Goal: Task Accomplishment & Management: Complete application form

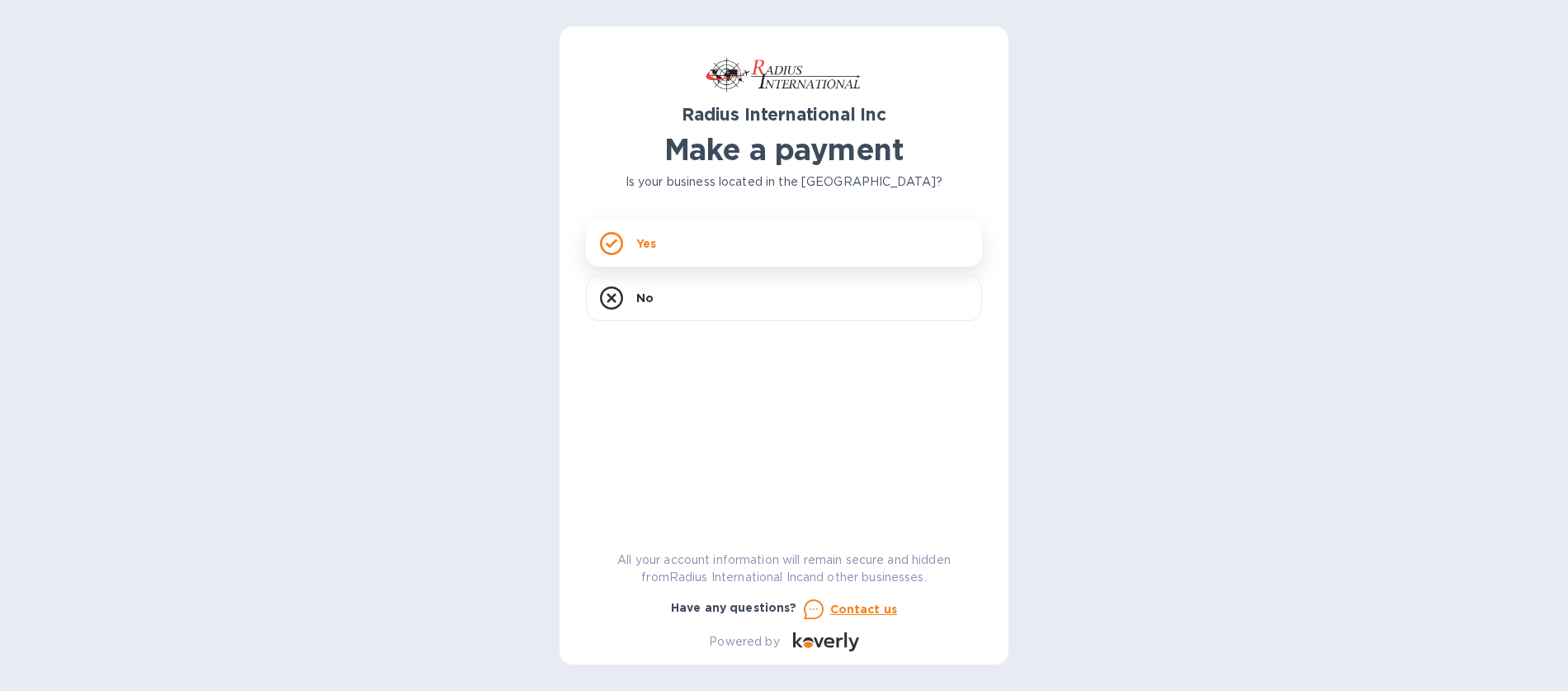
click at [617, 243] on icon at bounding box center [611, 243] width 23 height 23
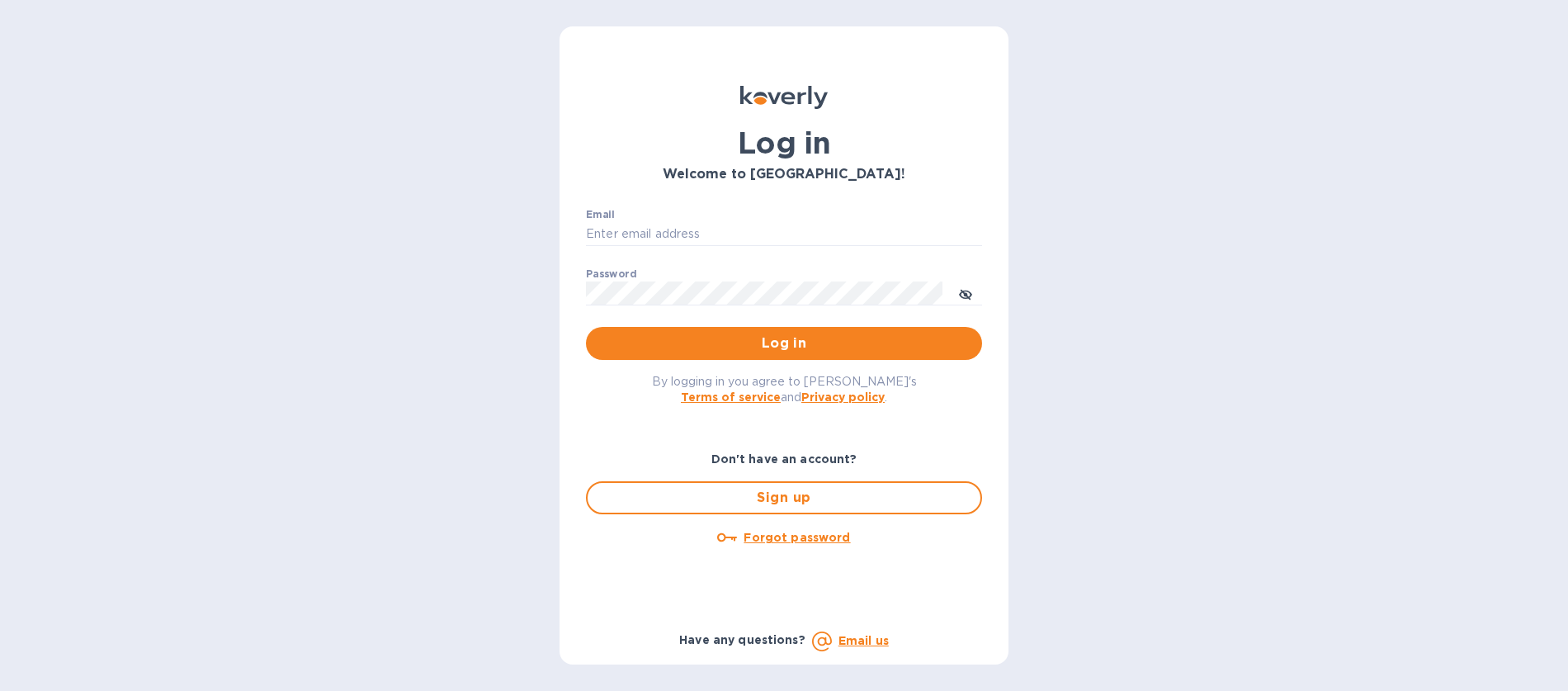
type input "operations@cabriniequipment.com"
click at [642, 225] on input "operations@cabriniequipment.com" at bounding box center [783, 234] width 396 height 25
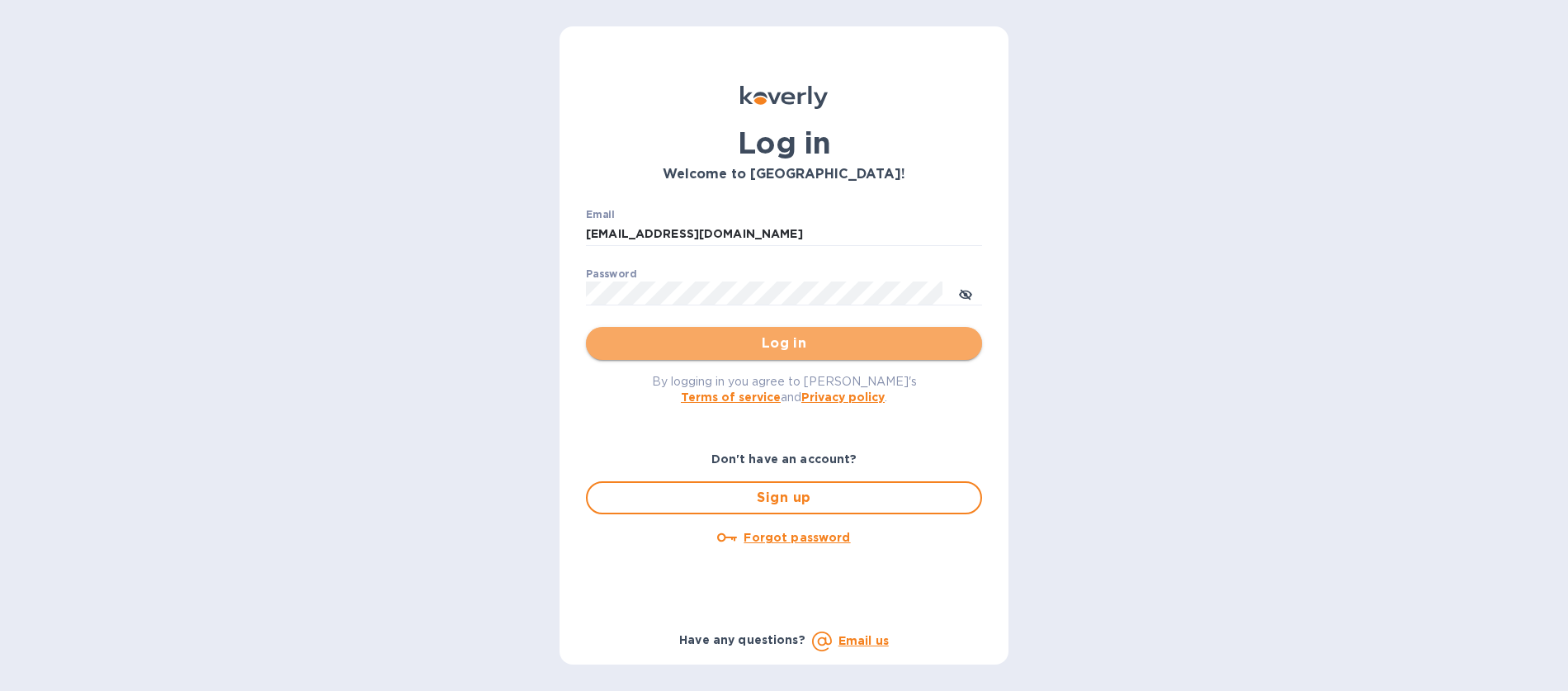
click at [725, 344] on span "Log in" at bounding box center [783, 343] width 370 height 20
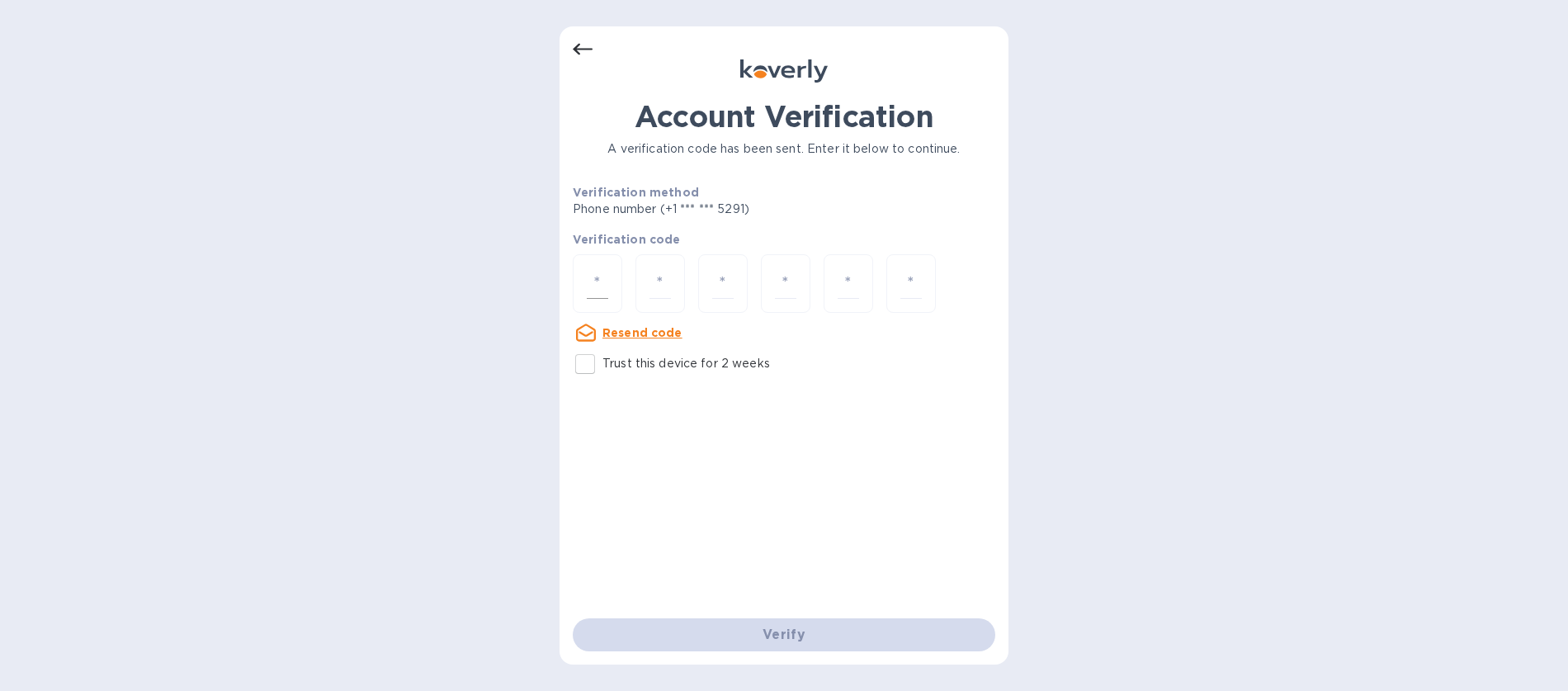
click at [602, 286] on input "number" at bounding box center [597, 283] width 21 height 31
type input "1"
click at [583, 364] on input "Trust this device for 2 weeks" at bounding box center [585, 363] width 34 height 34
checkbox input "true"
click at [616, 333] on u "Resend code" at bounding box center [642, 332] width 80 height 13
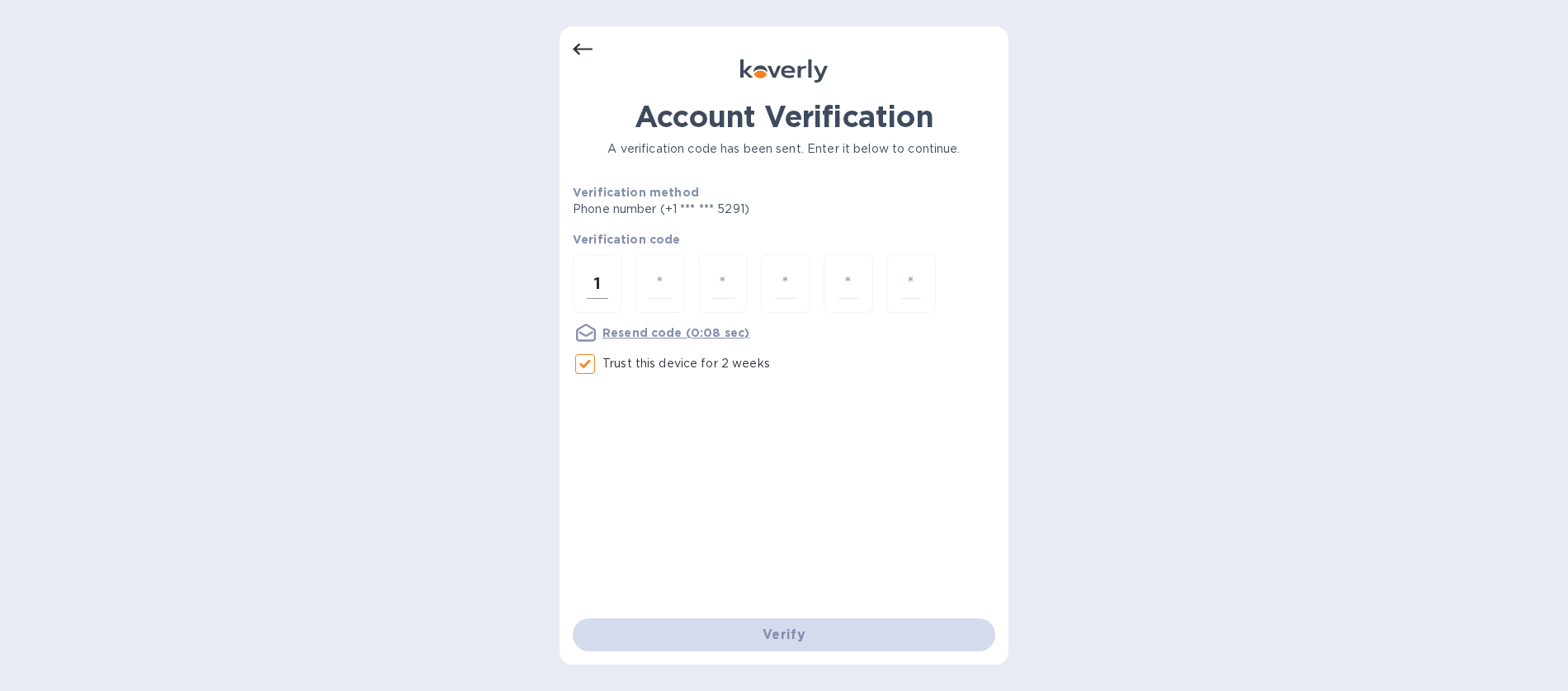
click at [606, 289] on input "1" at bounding box center [597, 283] width 21 height 31
type input "4"
type input "7"
type input "0"
type input "6"
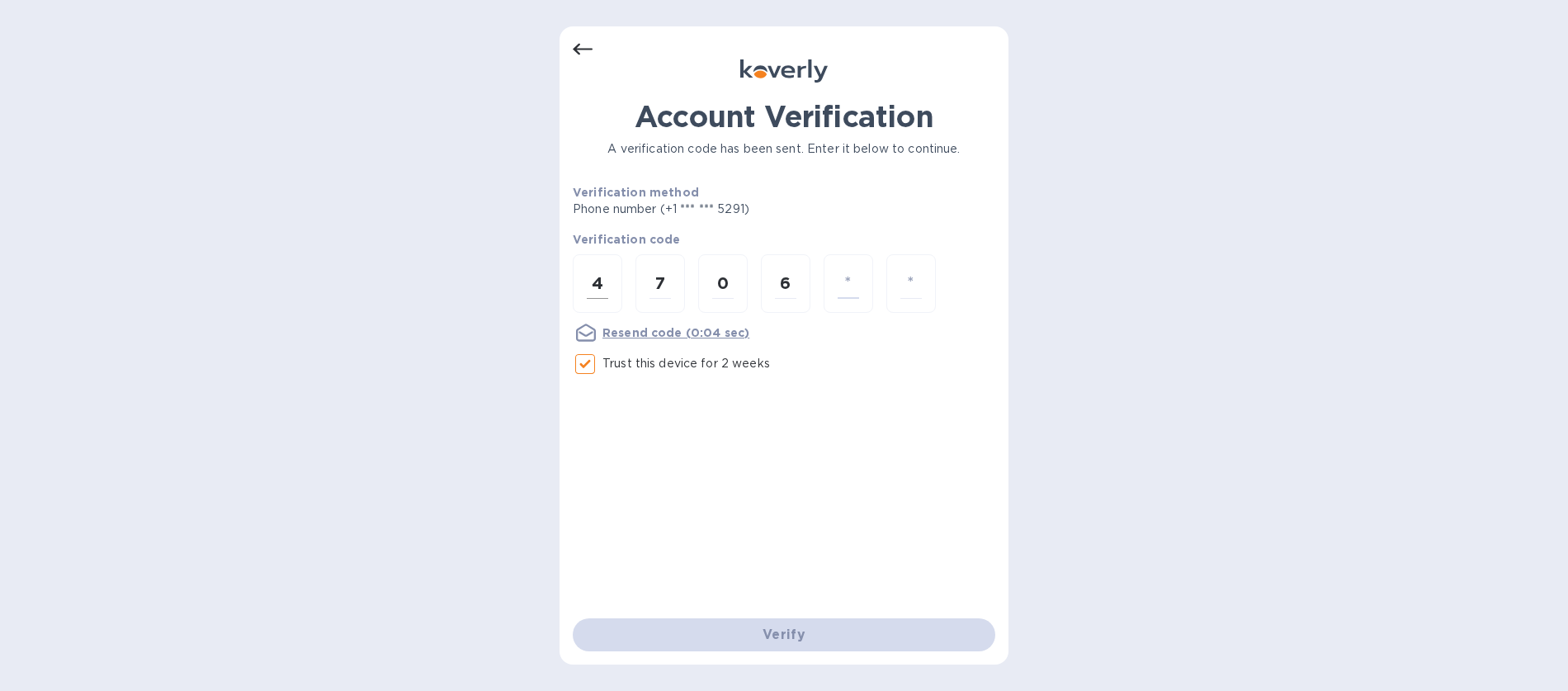
type input "7"
type input "0"
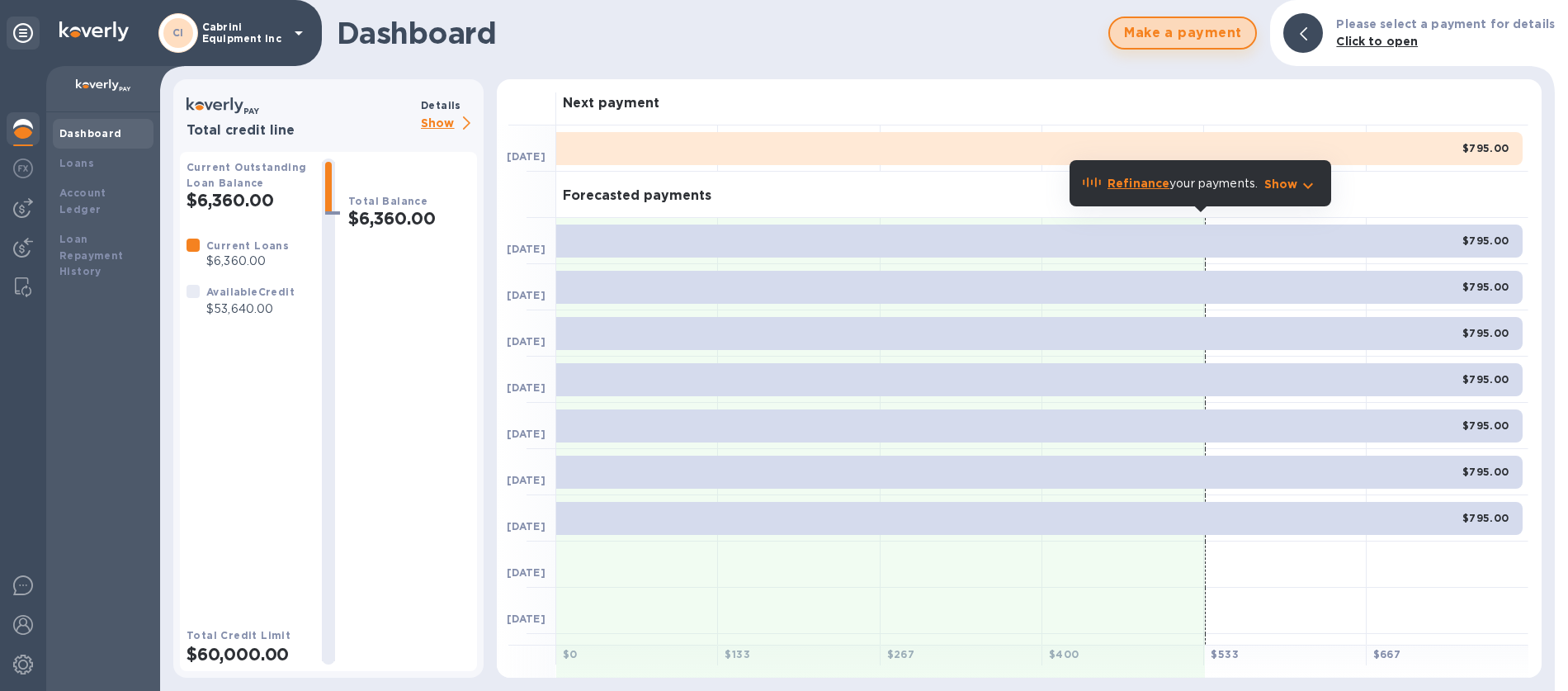
click at [1177, 29] on span "Make a payment" at bounding box center [1183, 33] width 119 height 20
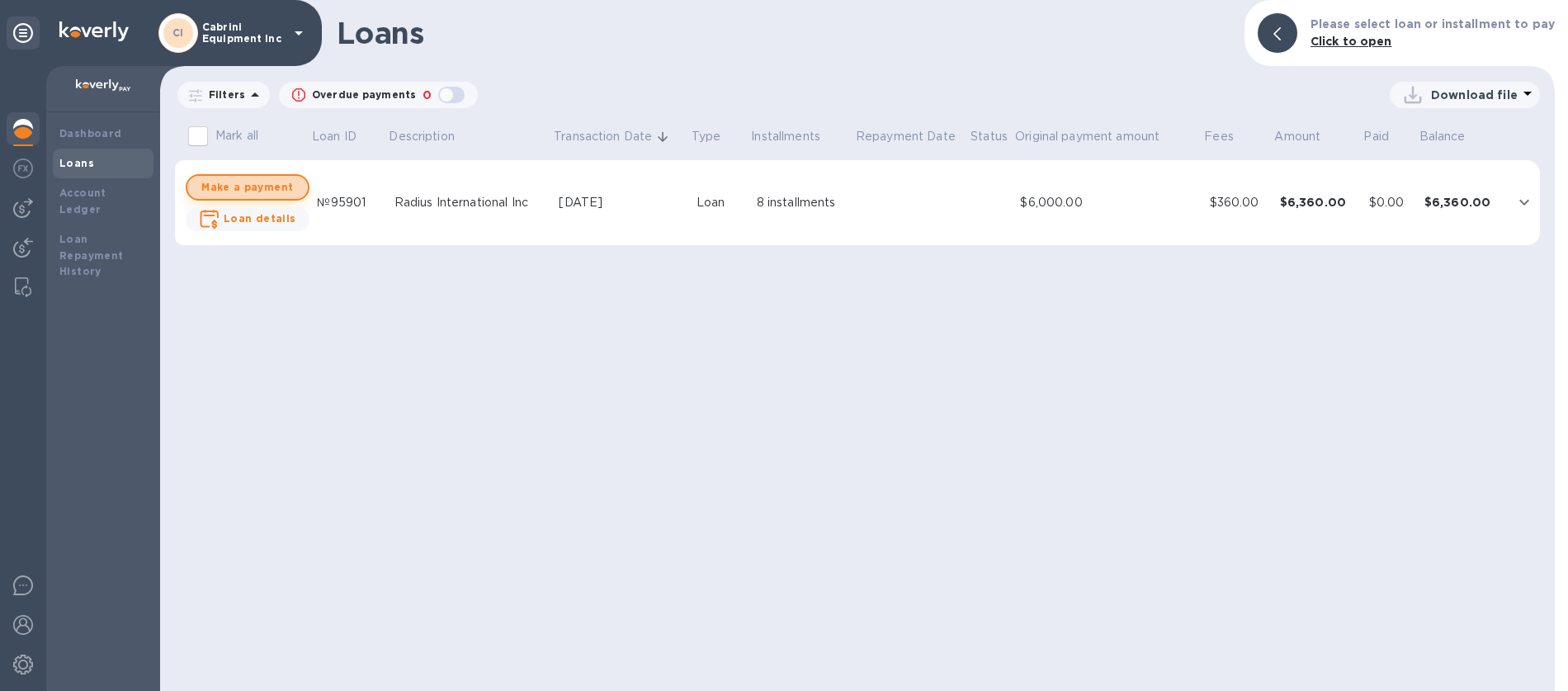
click at [286, 195] on span "Make a payment" at bounding box center [247, 187] width 94 height 20
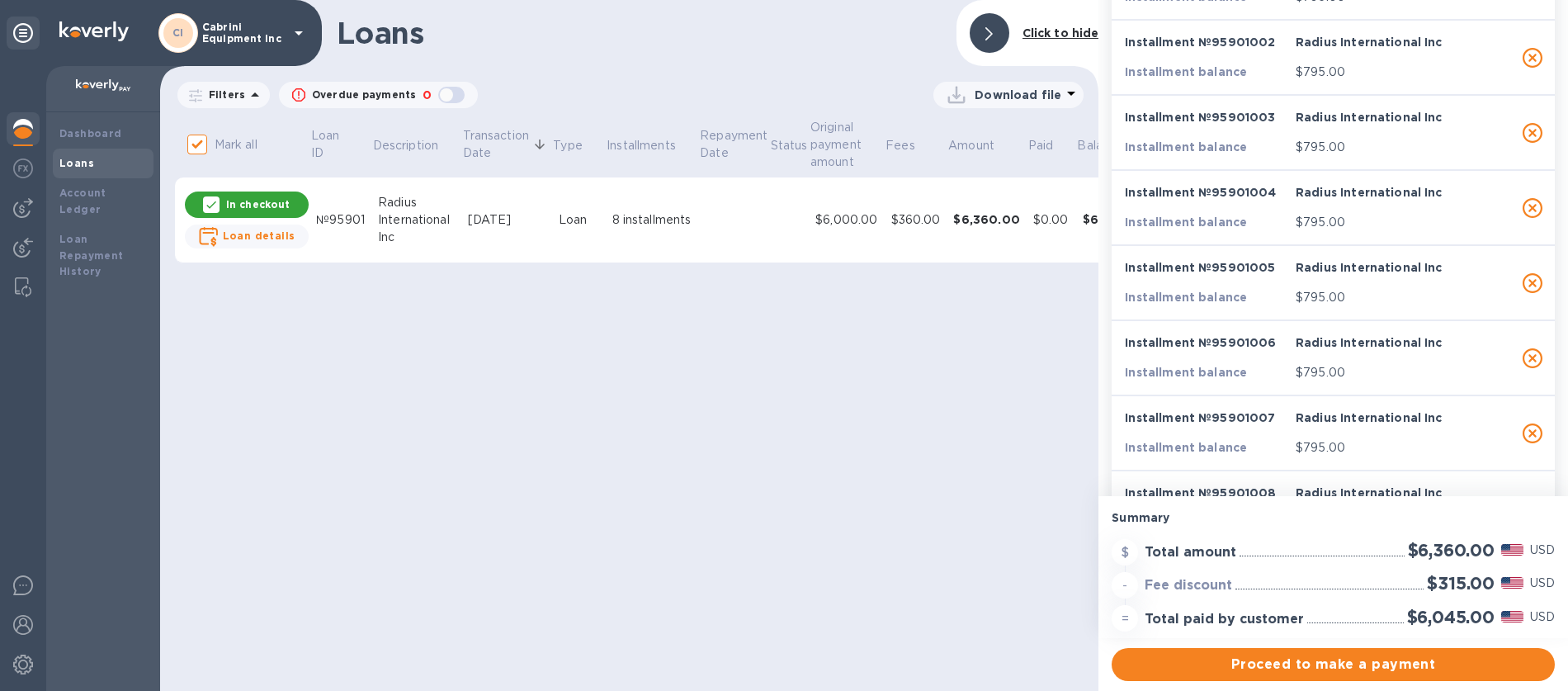
scroll to position [298, 0]
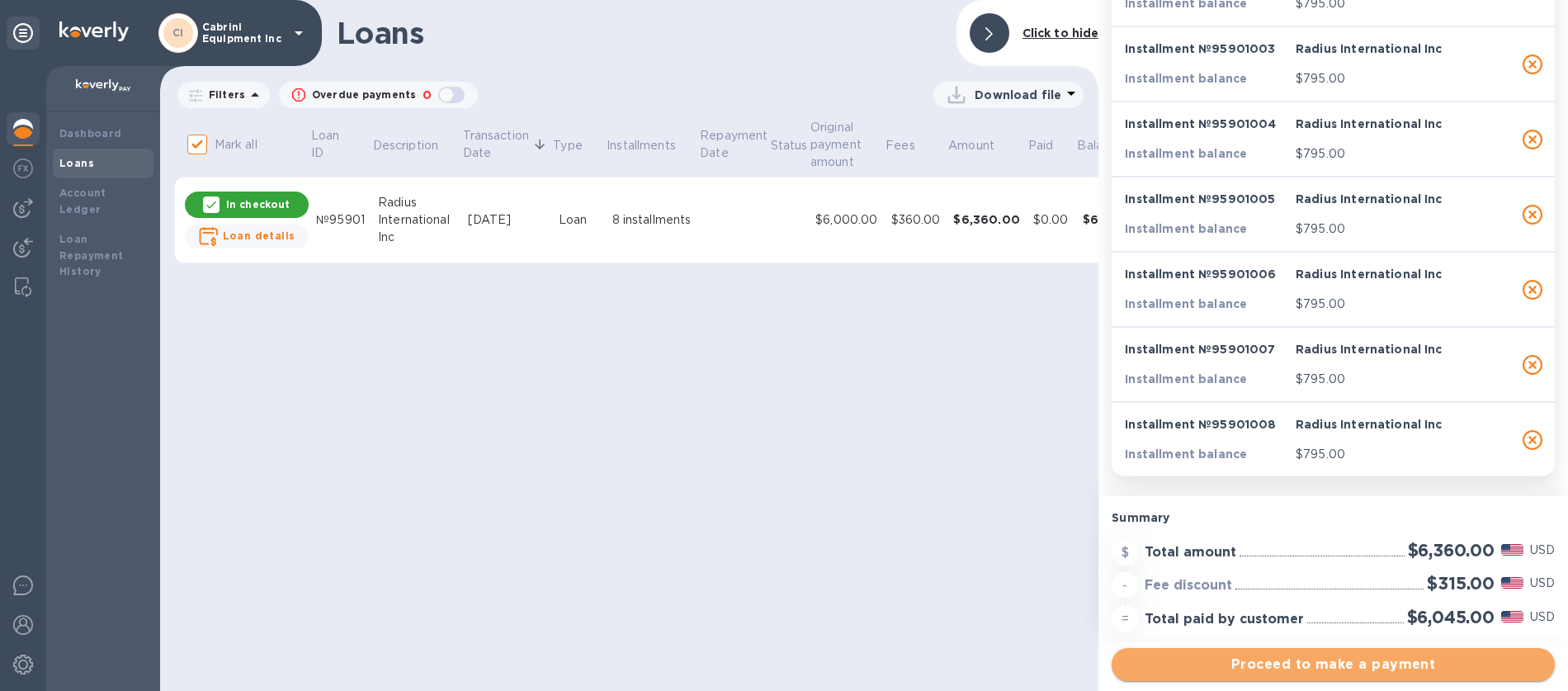
click at [1309, 665] on span "Proceed to make a payment" at bounding box center [1332, 664] width 416 height 20
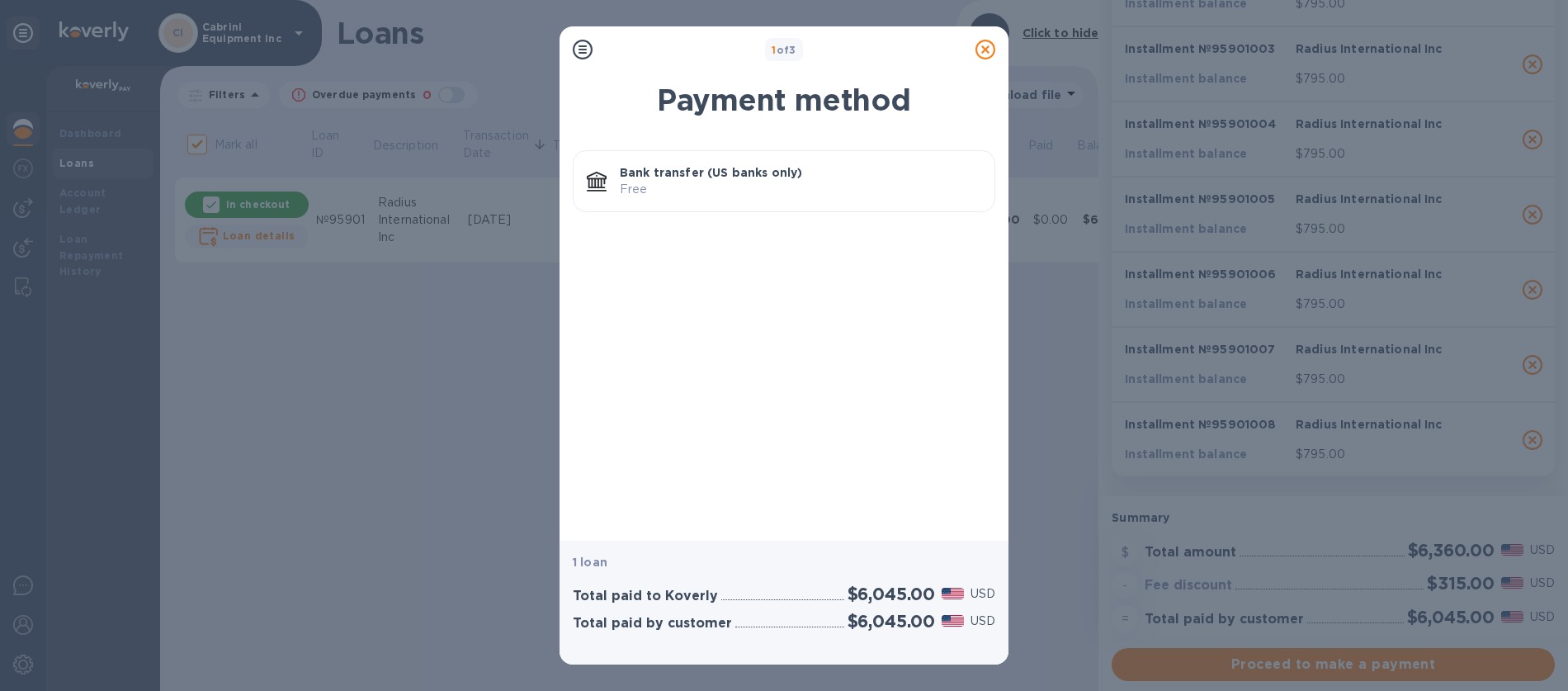
click at [746, 588] on div "Total paid to Koverly $6,045.00 USD" at bounding box center [783, 593] width 429 height 27
click at [656, 189] on p "Free" at bounding box center [800, 189] width 361 height 18
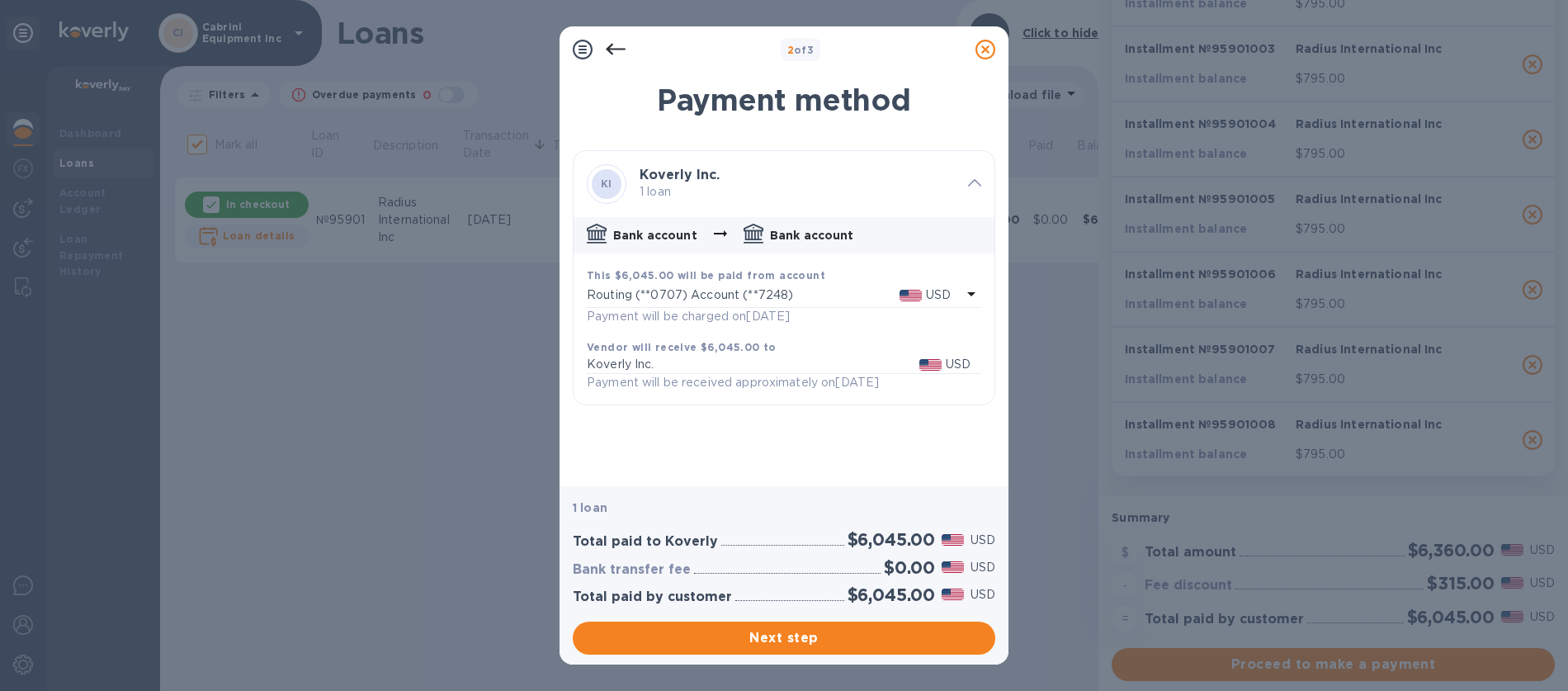
click at [782, 299] on p "Routing (**0707) Account (**7248)" at bounding box center [743, 294] width 313 height 18
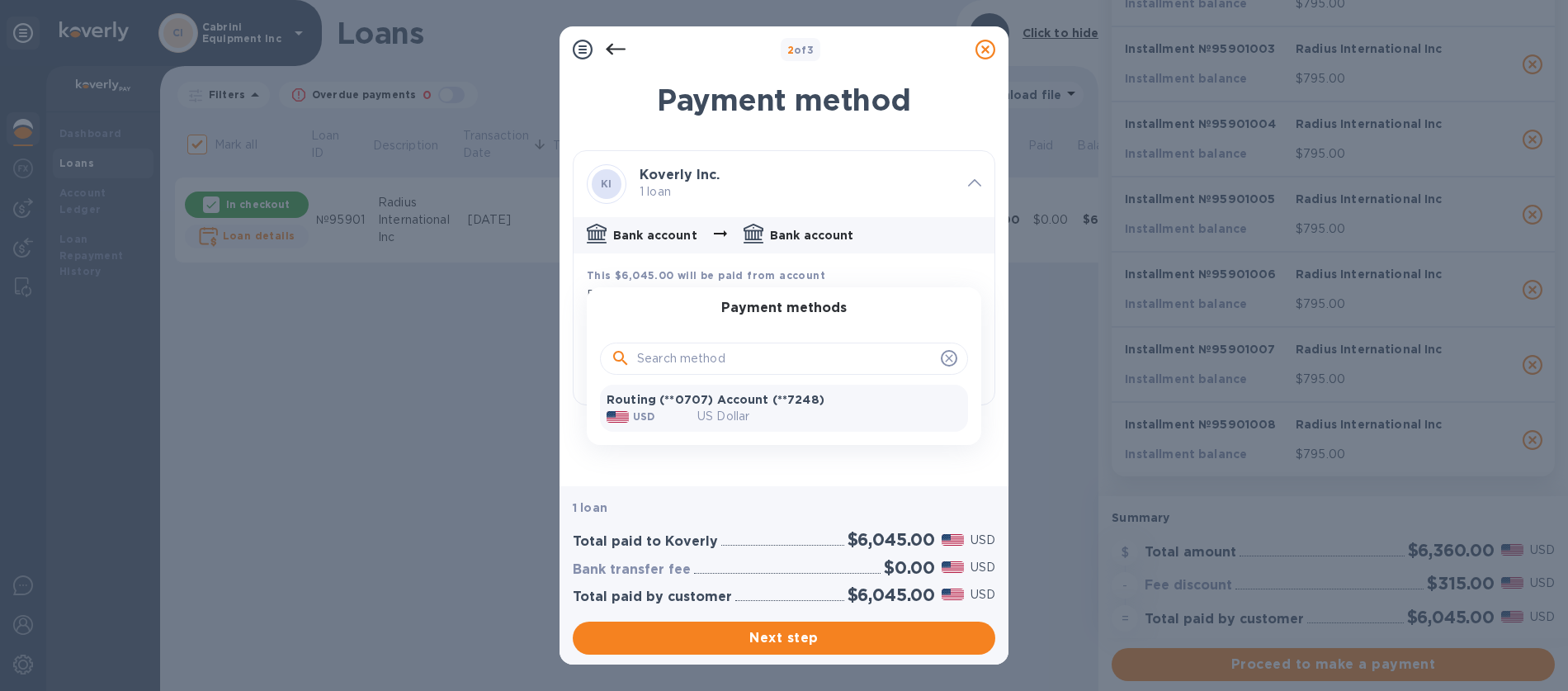
click at [745, 366] on input "text" at bounding box center [785, 359] width 297 height 25
click at [710, 395] on p "Routing (**0707) Account (**7248)" at bounding box center [783, 400] width 355 height 17
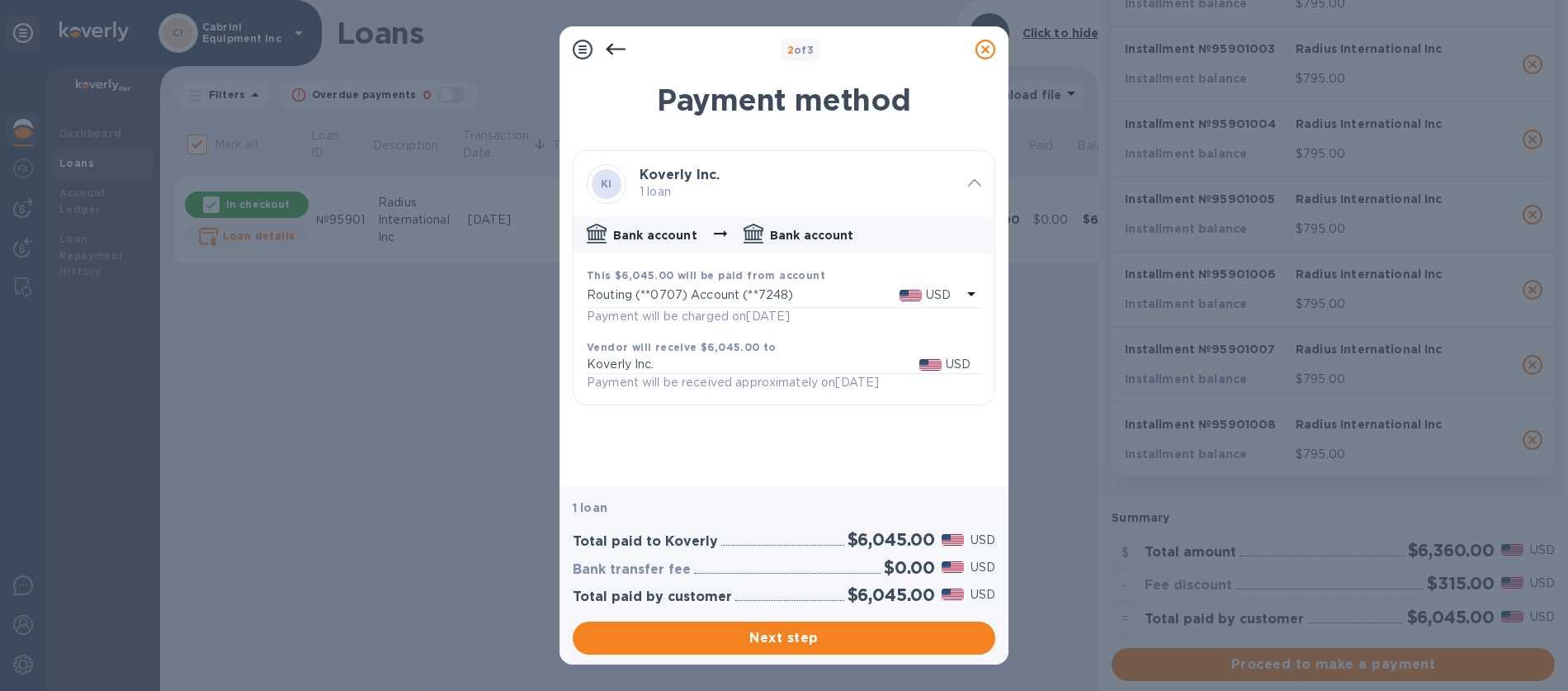
click at [845, 295] on p "Routing (**0707) Account (**7248)" at bounding box center [743, 294] width 313 height 18
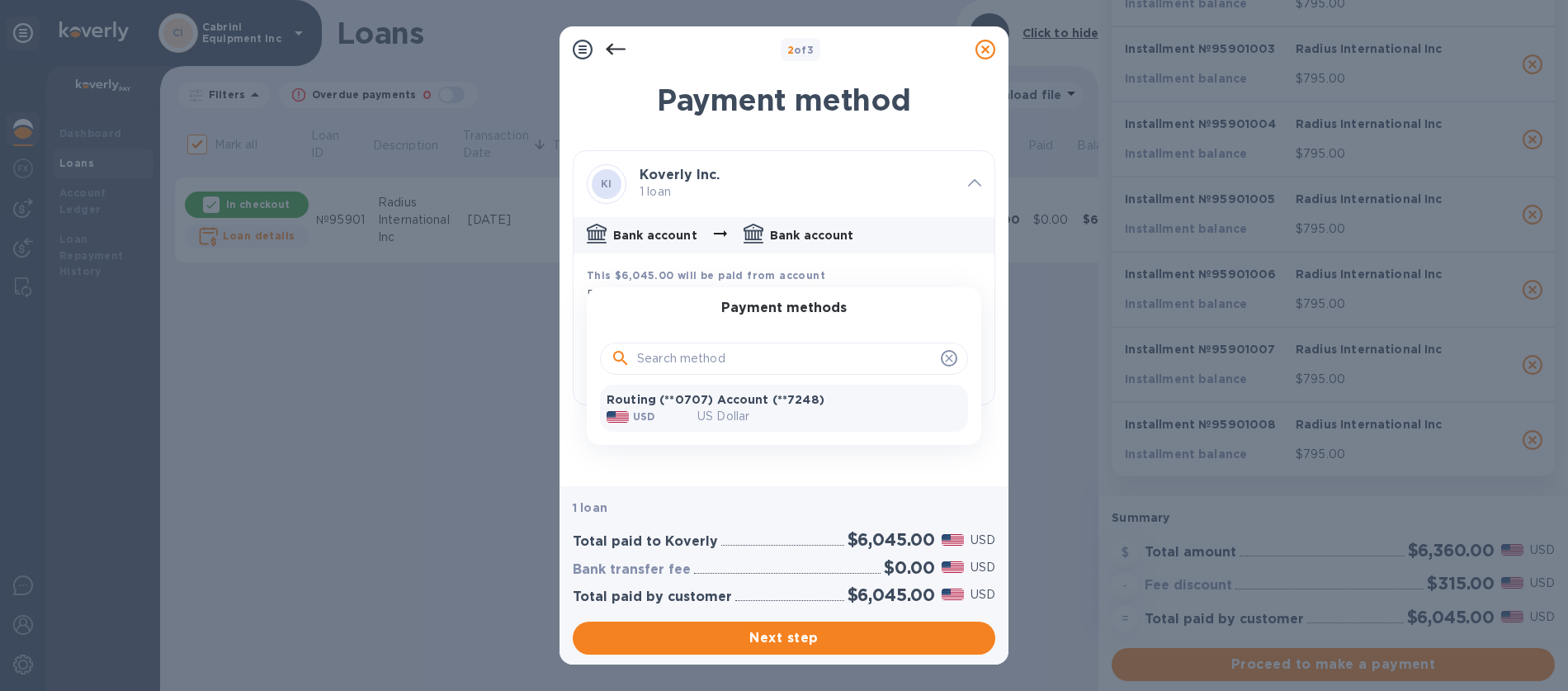
click at [723, 452] on div at bounding box center [784, 346] width 1568 height 691
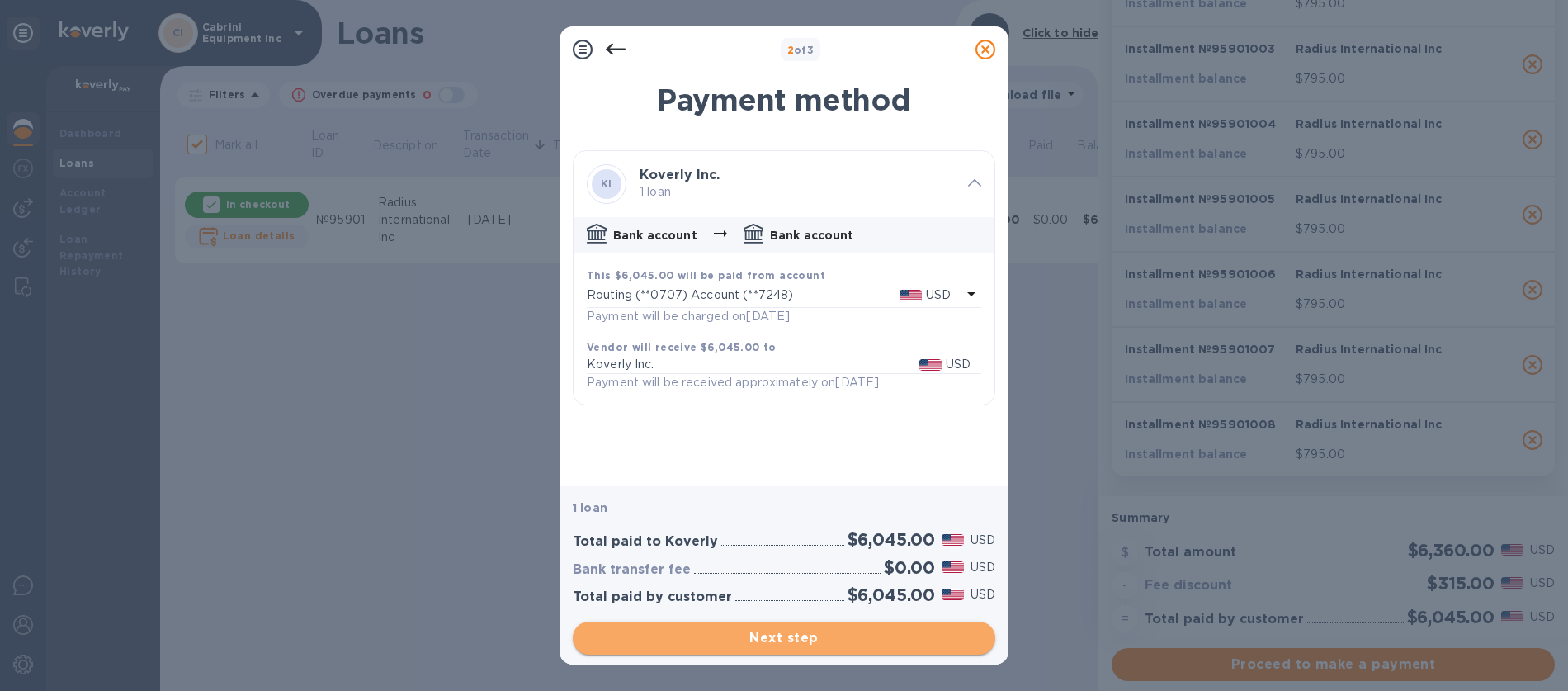
click at [799, 637] on span "Next step" at bounding box center [783, 637] width 396 height 20
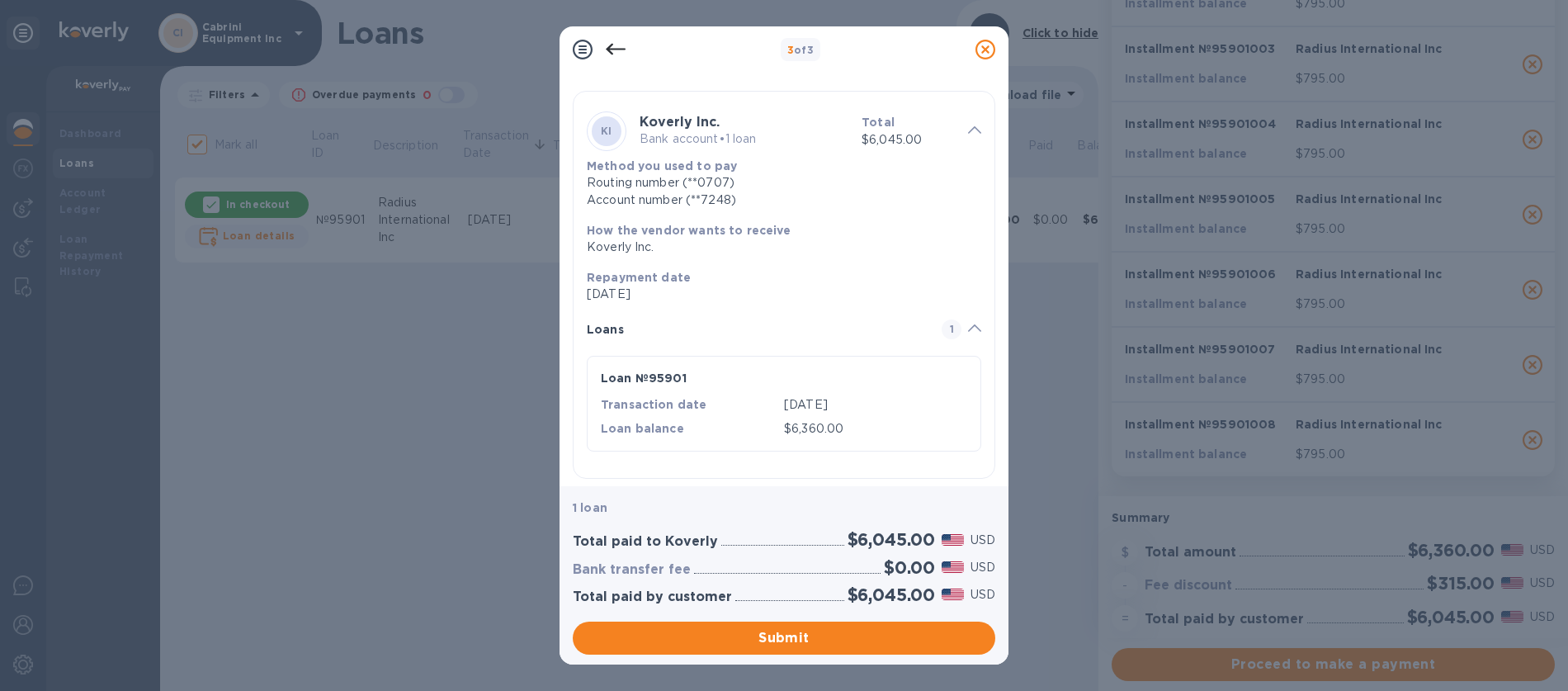
scroll to position [65, 0]
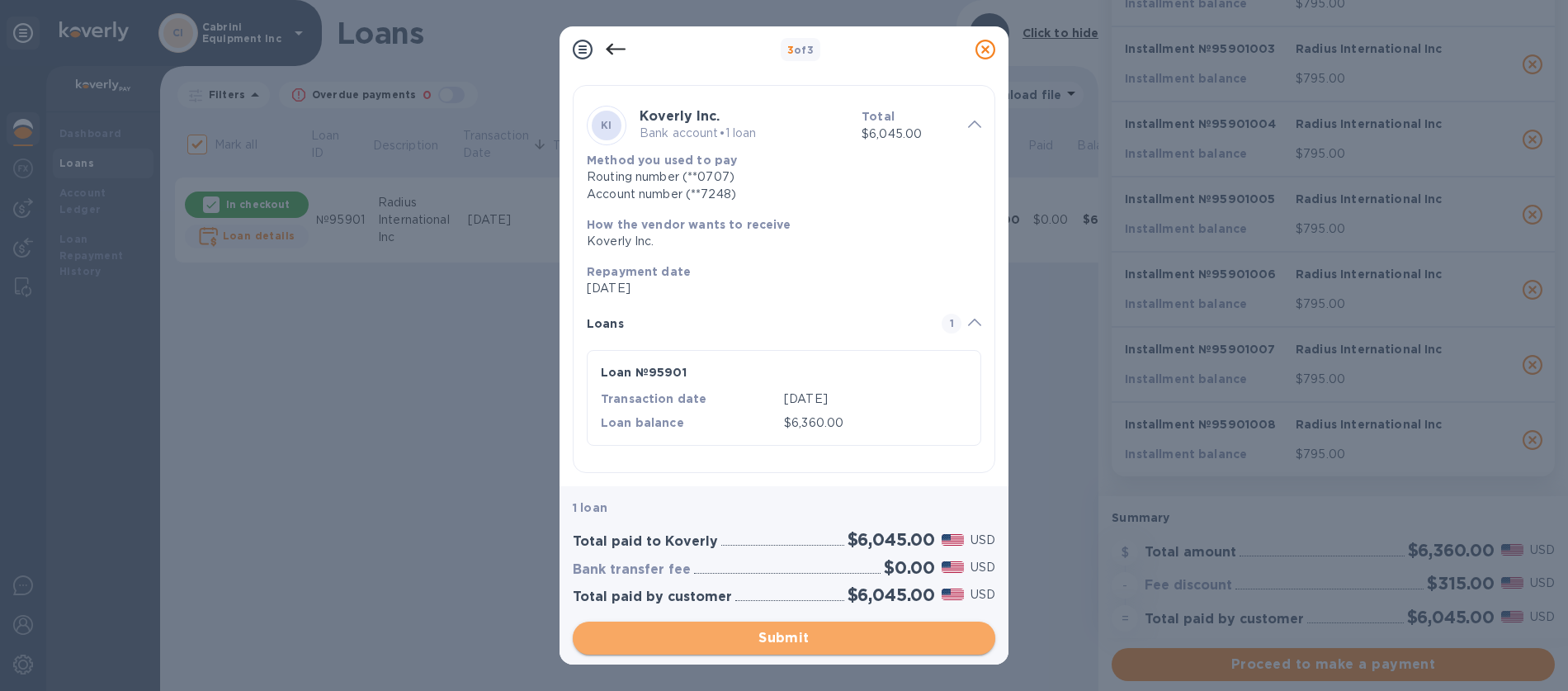
click at [769, 640] on span "Submit" at bounding box center [783, 637] width 396 height 20
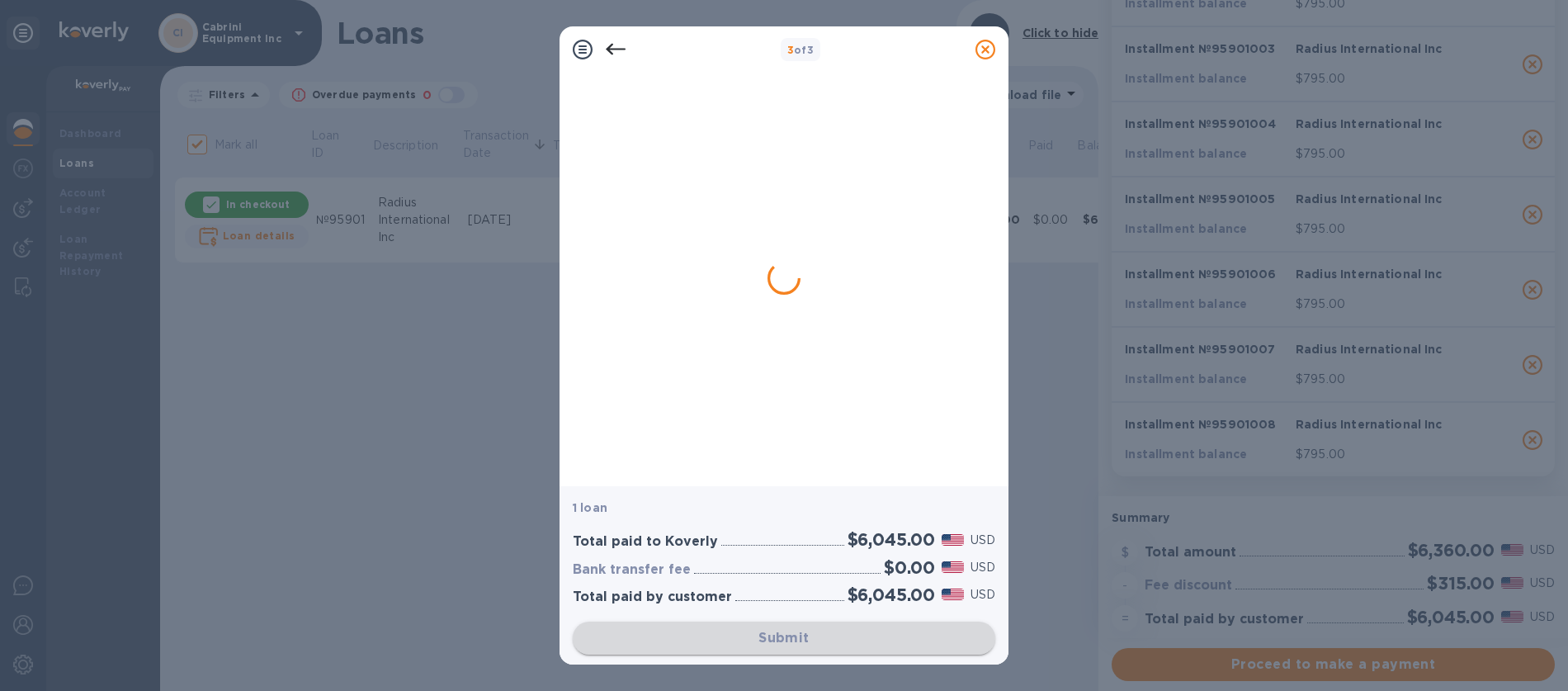
scroll to position [0, 0]
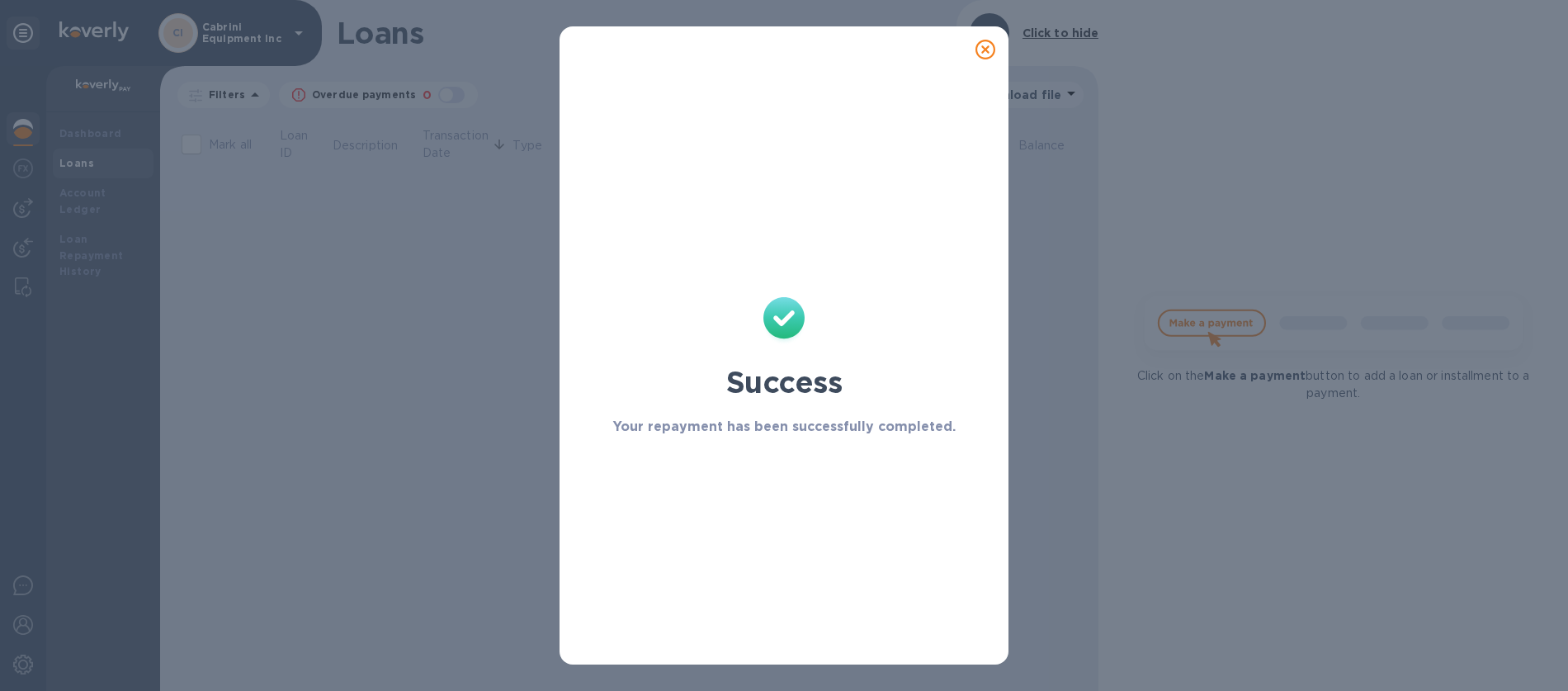
checkbox input "false"
click at [988, 53] on icon at bounding box center [984, 49] width 20 height 20
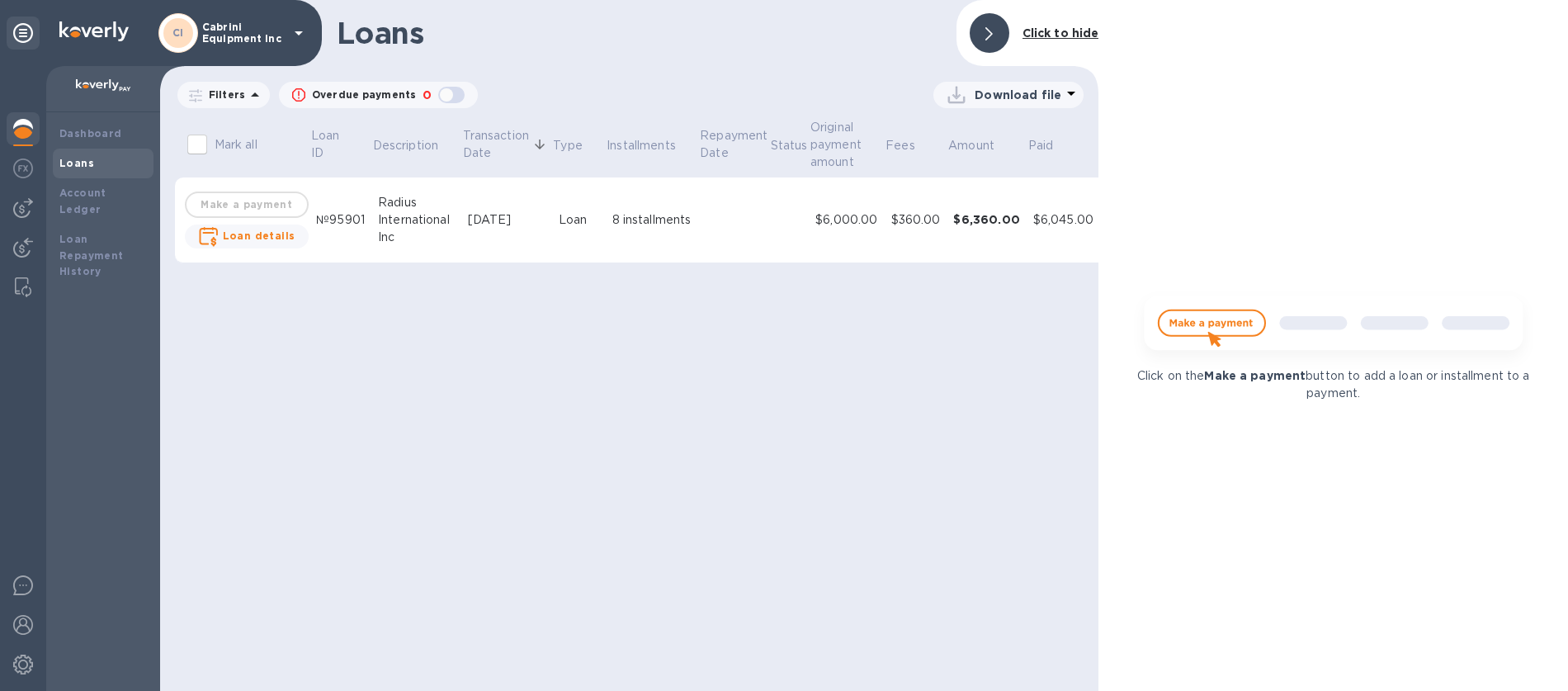
click at [330, 97] on p "Overdue payments" at bounding box center [364, 95] width 104 height 15
checkbox input "true"
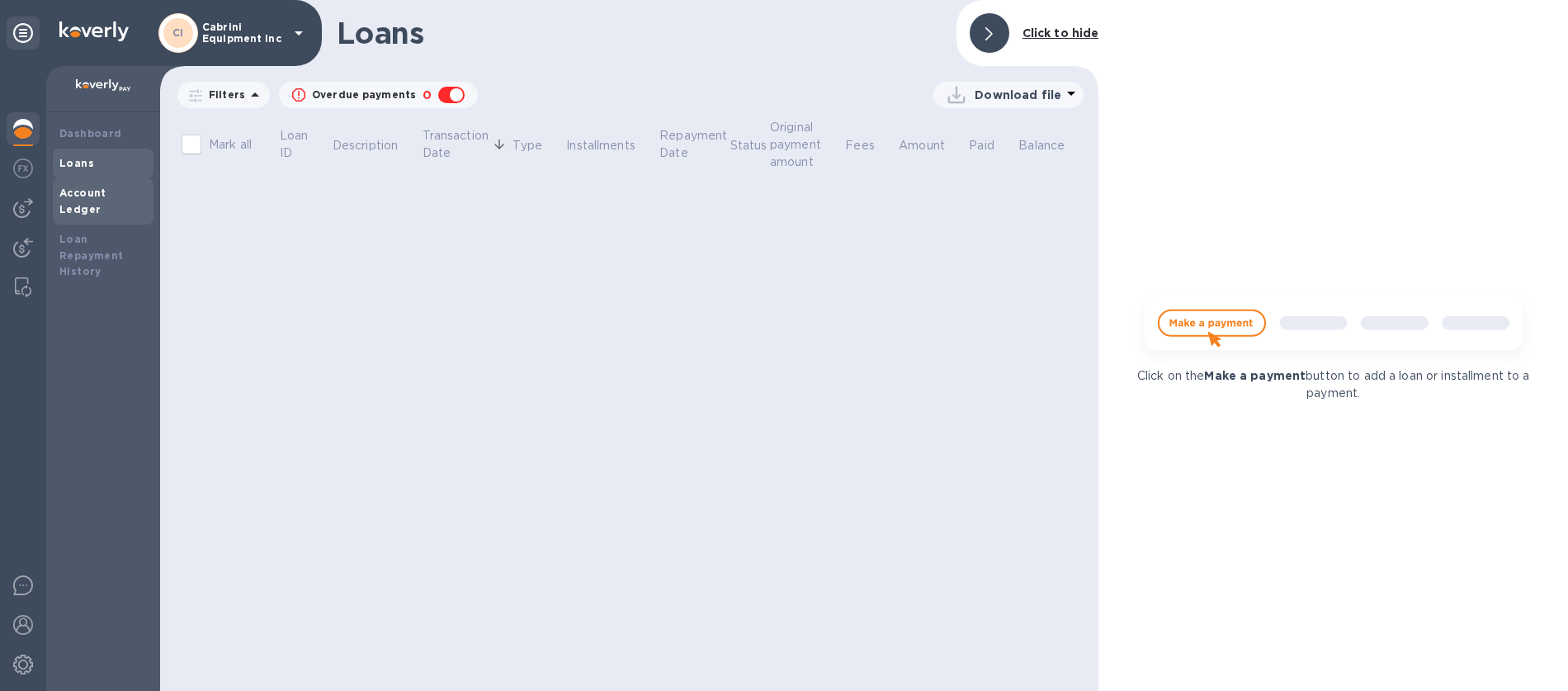
click at [125, 199] on div "Account Ledger" at bounding box center [103, 200] width 88 height 33
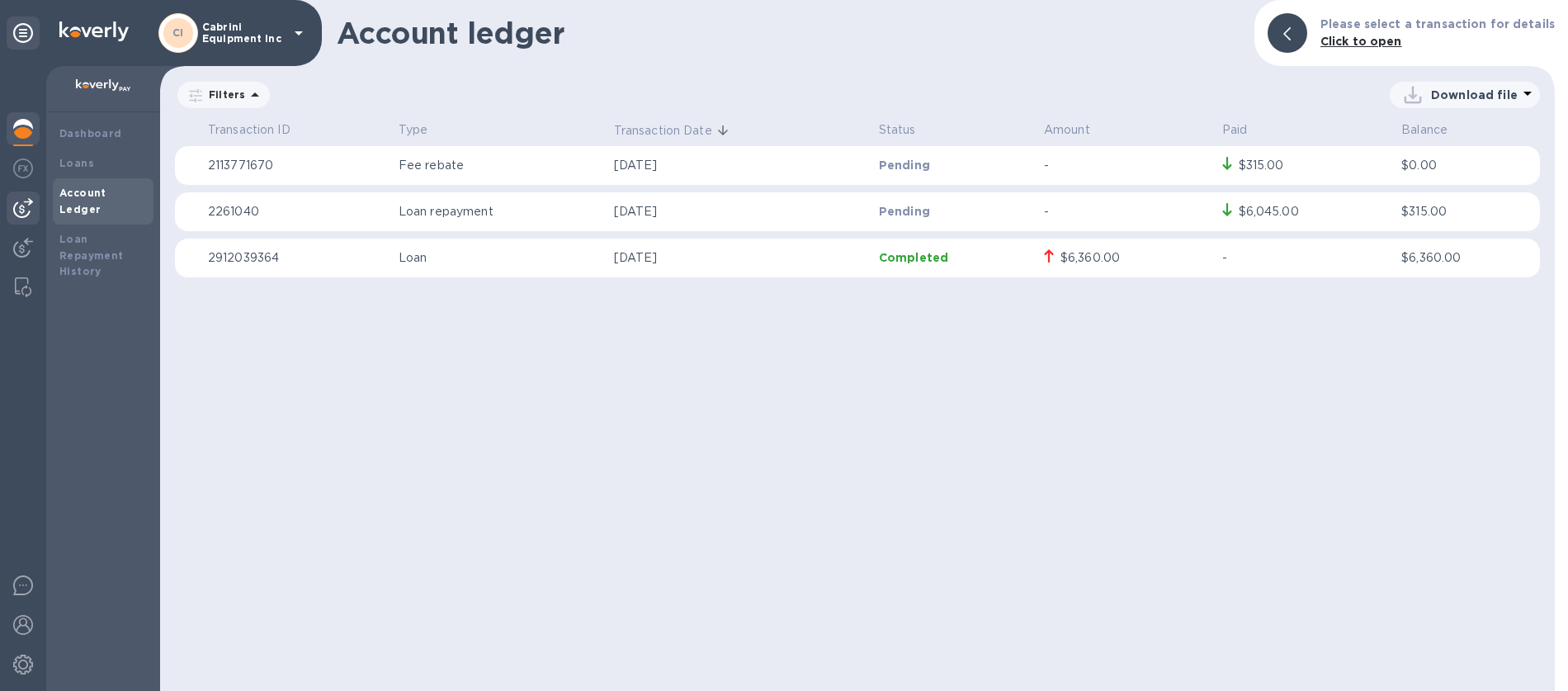
click at [22, 212] on img at bounding box center [22, 208] width 20 height 20
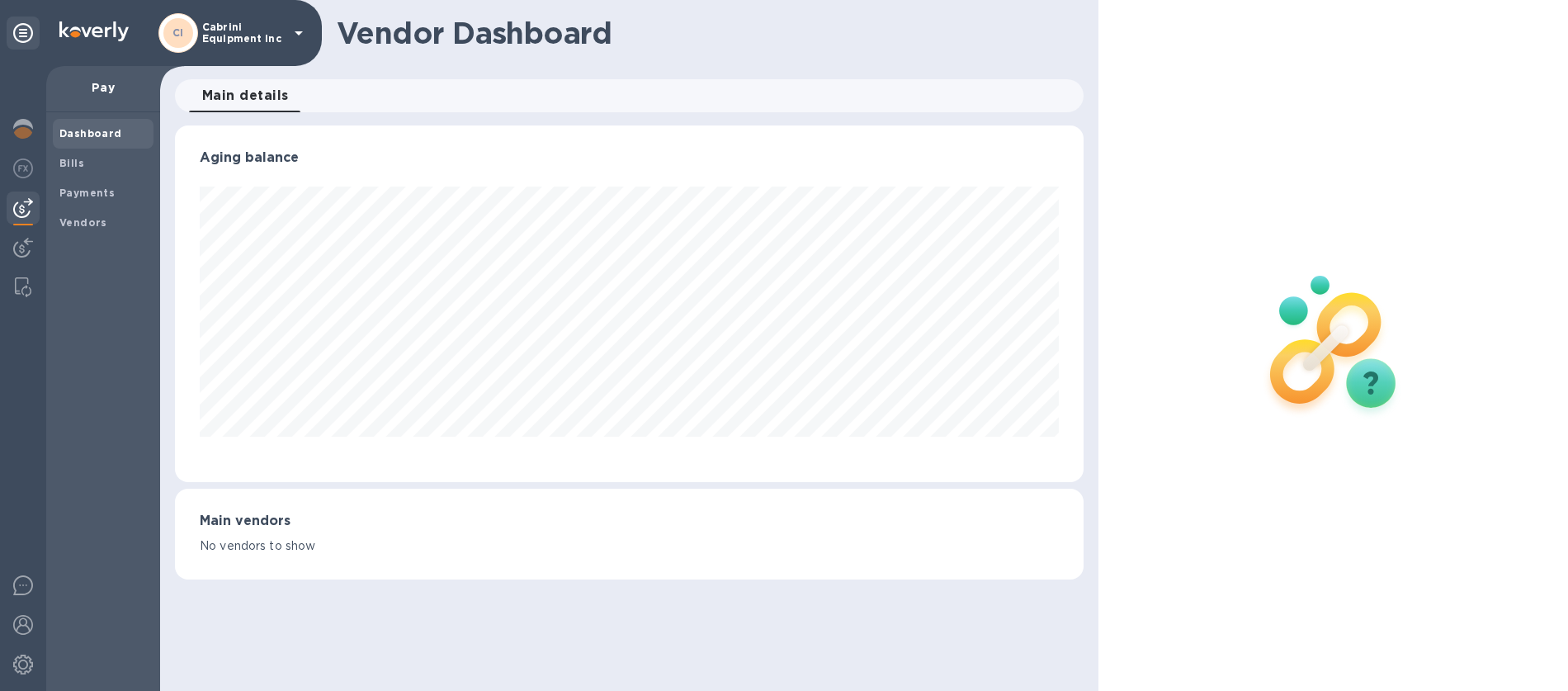
scroll to position [357, 909]
click at [74, 166] on b "Bills" at bounding box center [72, 162] width 25 height 12
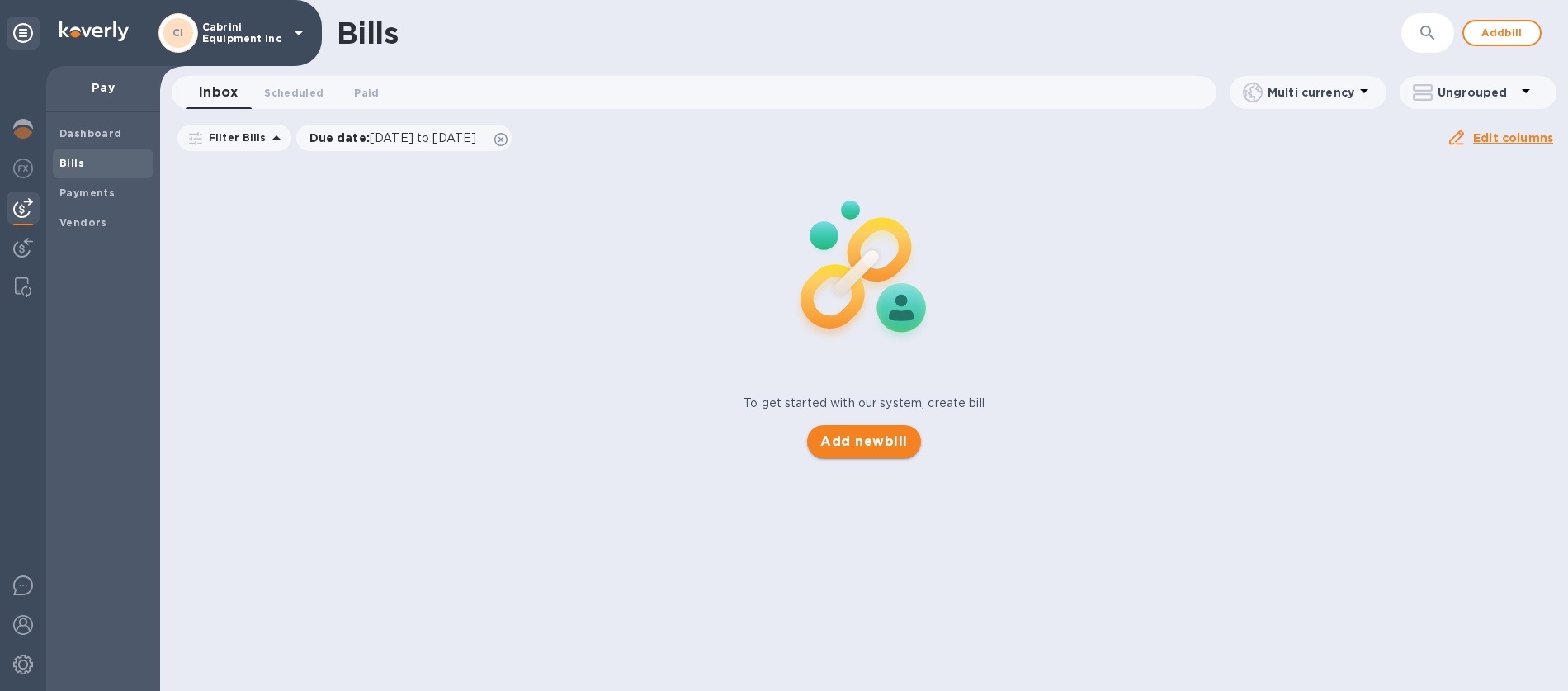
click at [844, 441] on span "Add new bill" at bounding box center [863, 440] width 87 height 20
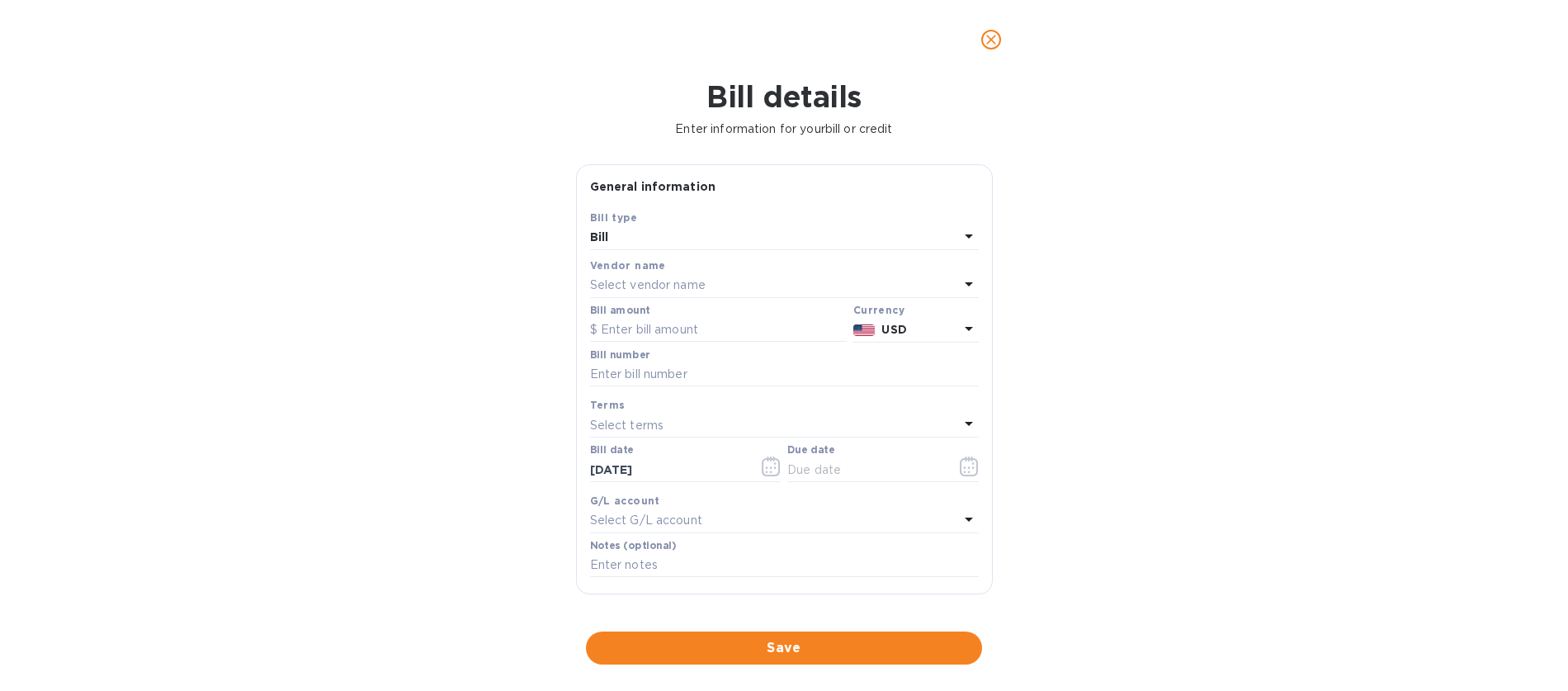
click at [692, 286] on p "Select vendor name" at bounding box center [648, 285] width 115 height 18
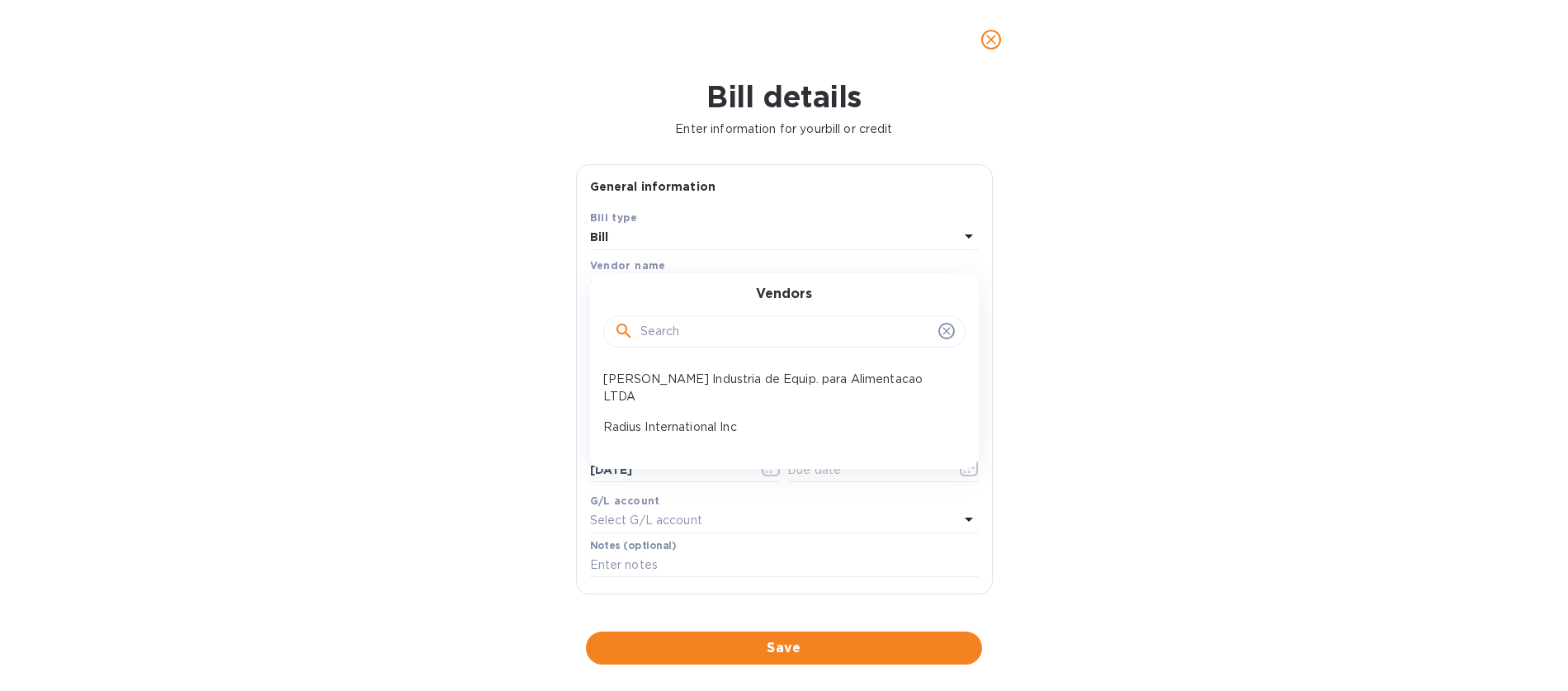
click at [858, 245] on div "Bill" at bounding box center [775, 237] width 369 height 23
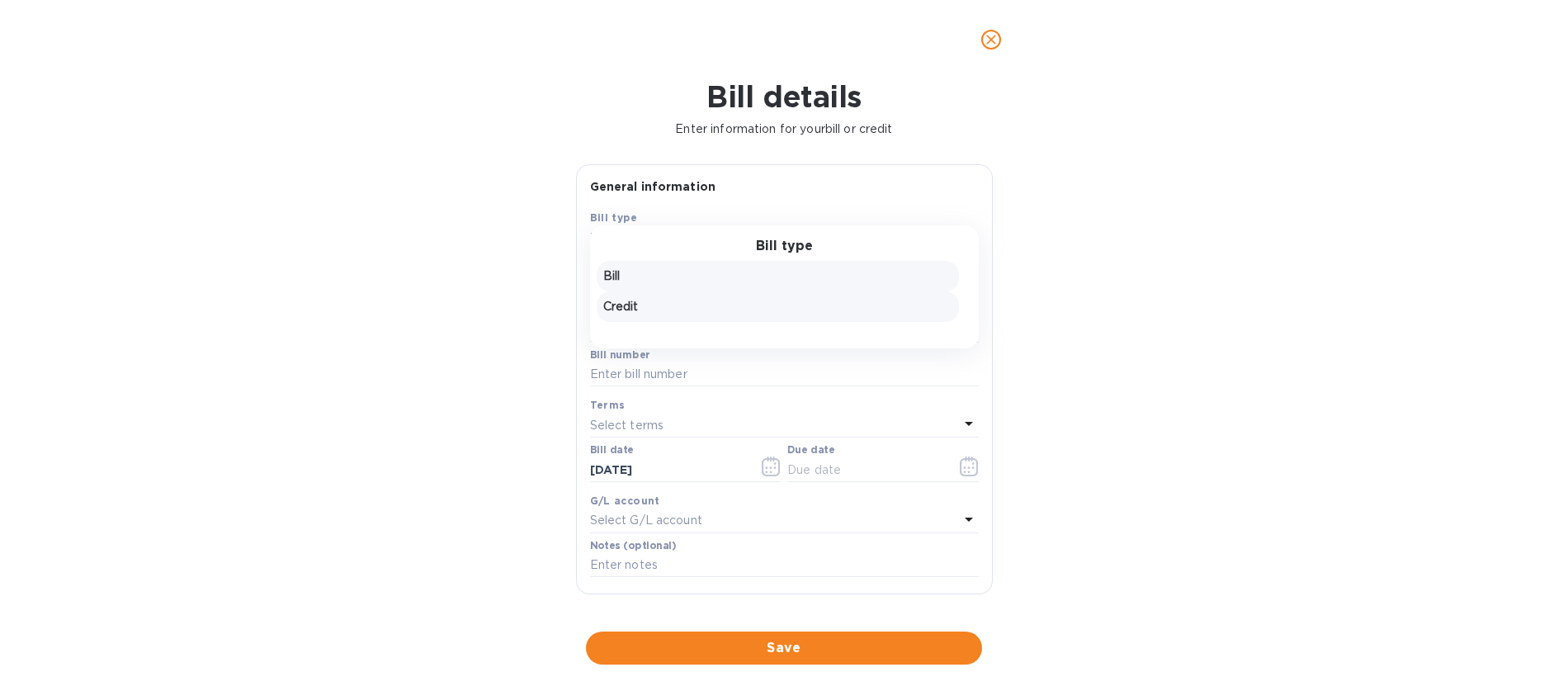
click at [613, 298] on p "Credit" at bounding box center [777, 306] width 349 height 18
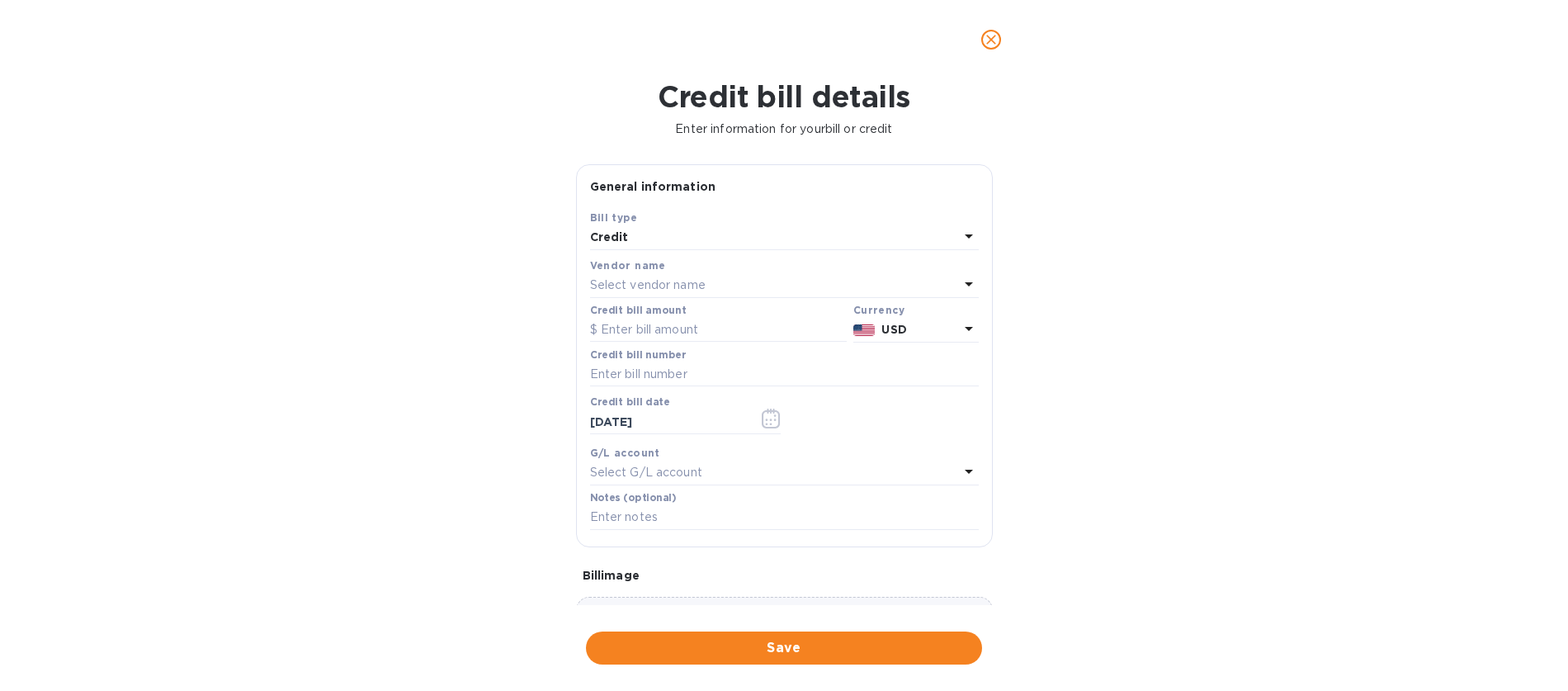
click at [967, 237] on icon at bounding box center [968, 236] width 20 height 20
click at [777, 244] on h3 "Bill type" at bounding box center [784, 246] width 57 height 16
click at [640, 368] on input "text" at bounding box center [784, 374] width 388 height 25
click at [619, 278] on p "Select vendor name" at bounding box center [648, 285] width 115 height 18
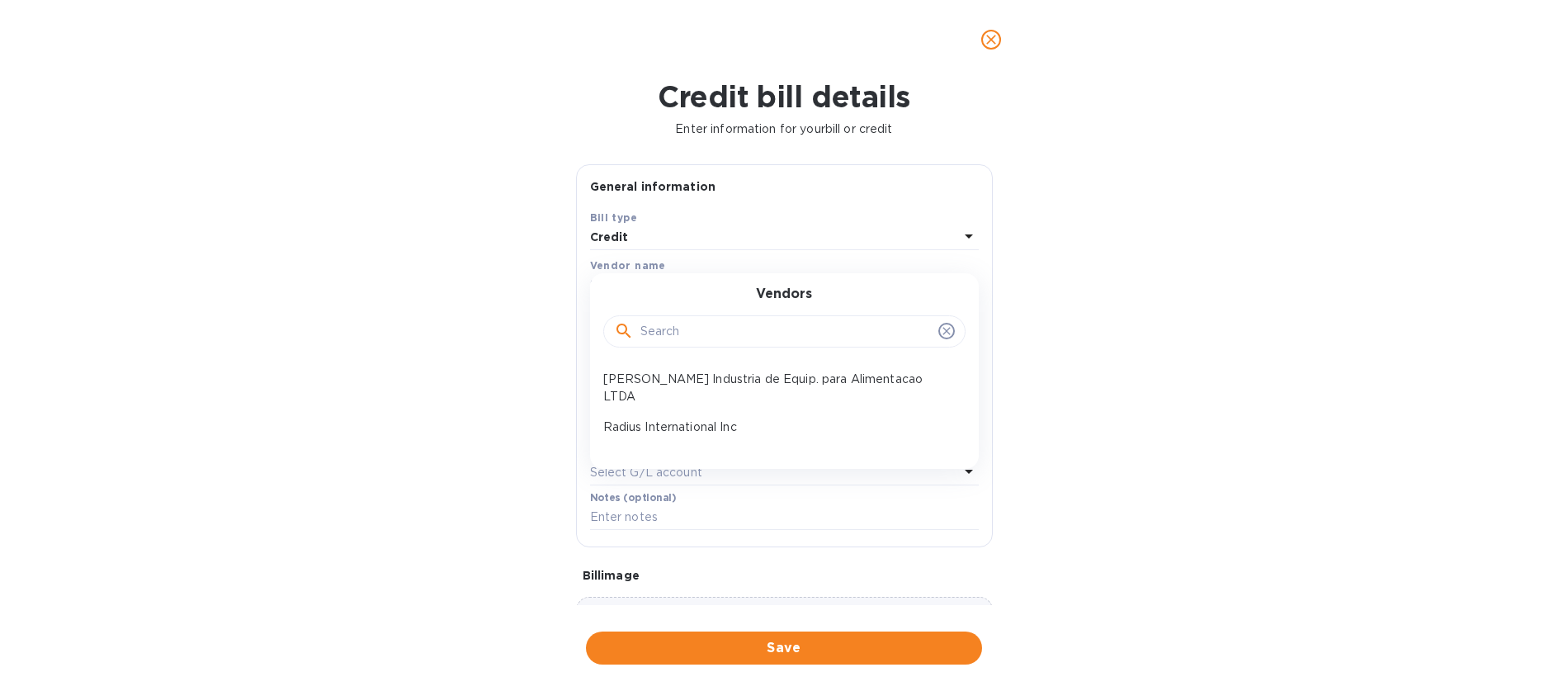
click at [635, 345] on div at bounding box center [784, 331] width 362 height 33
click at [623, 330] on icon at bounding box center [623, 331] width 20 height 20
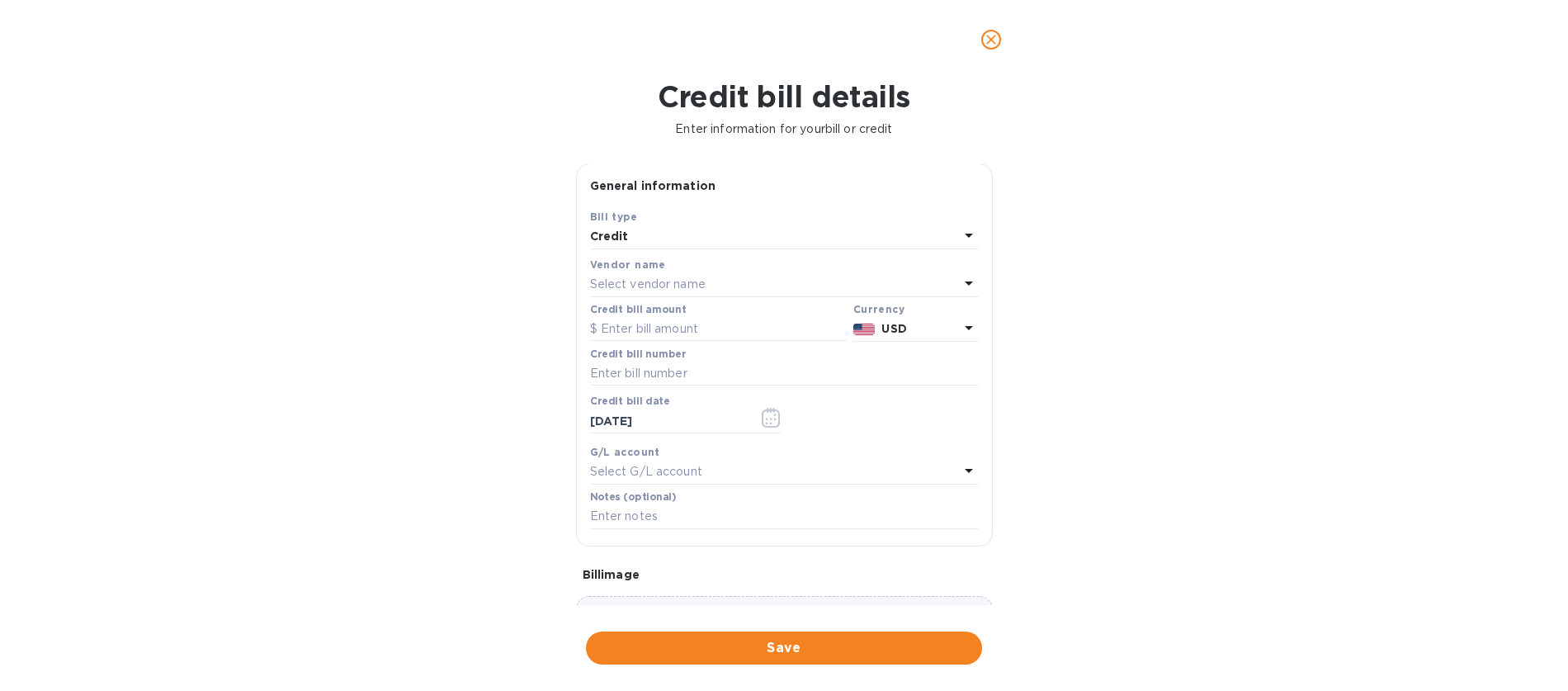
click at [676, 468] on p "Select G/L account" at bounding box center [646, 471] width 113 height 18
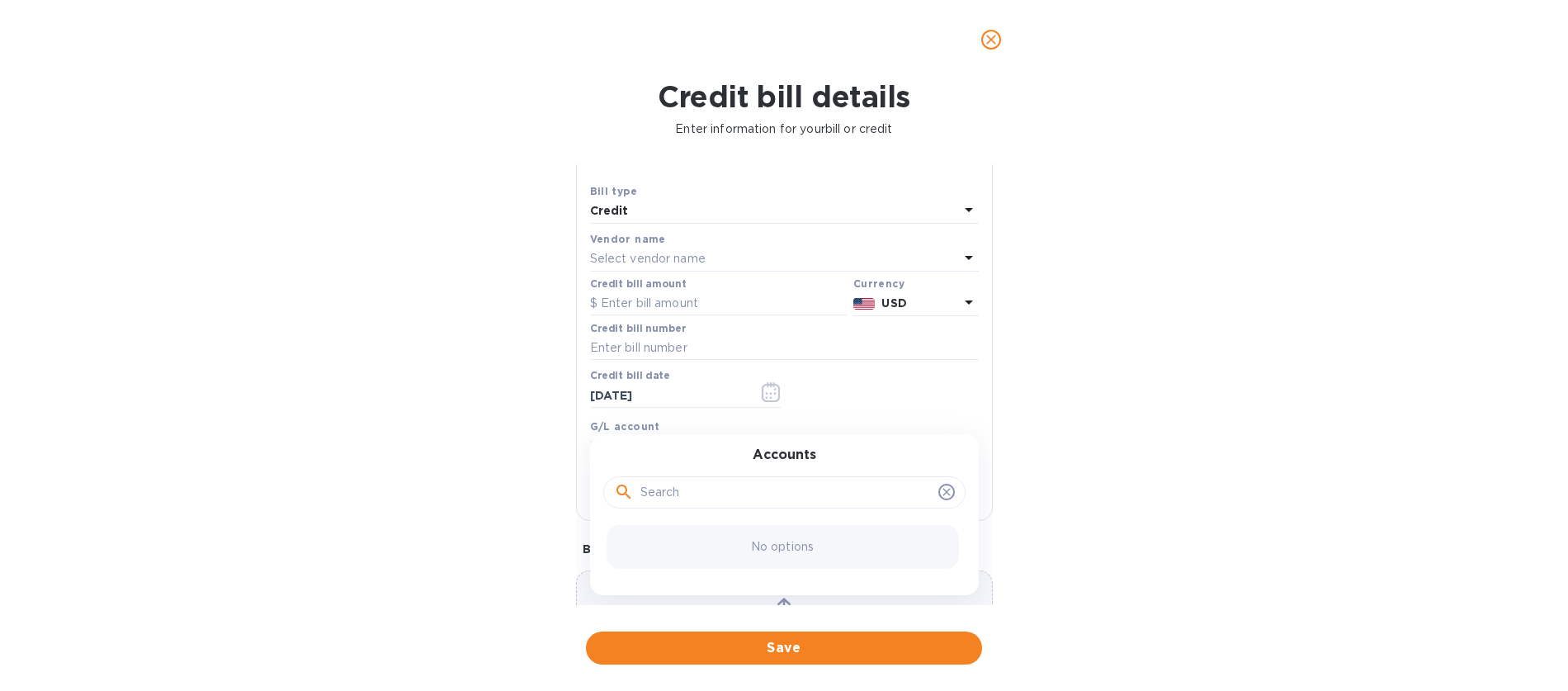
scroll to position [0, 0]
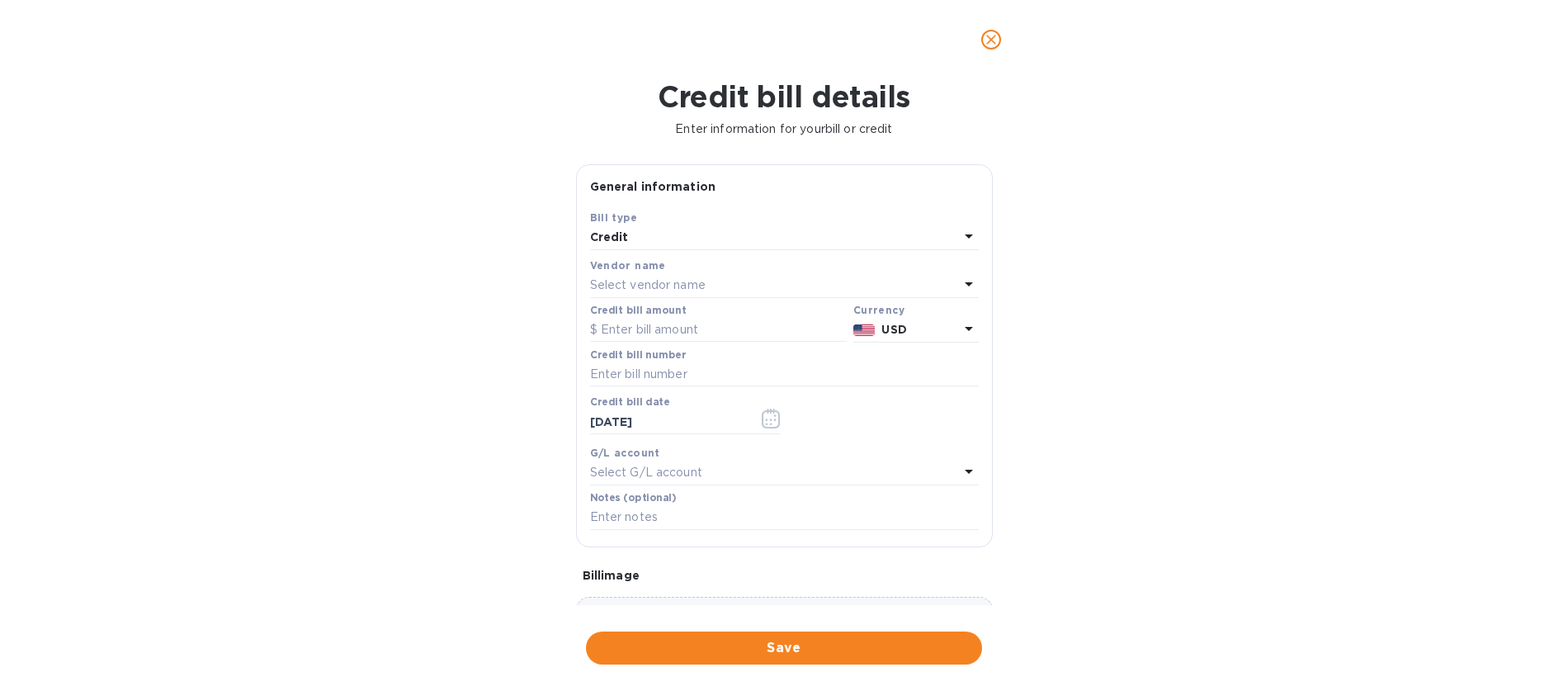
click at [407, 97] on h1 "Credit bill details" at bounding box center [783, 96] width 1541 height 34
click at [986, 38] on icon "close" at bounding box center [991, 40] width 17 height 17
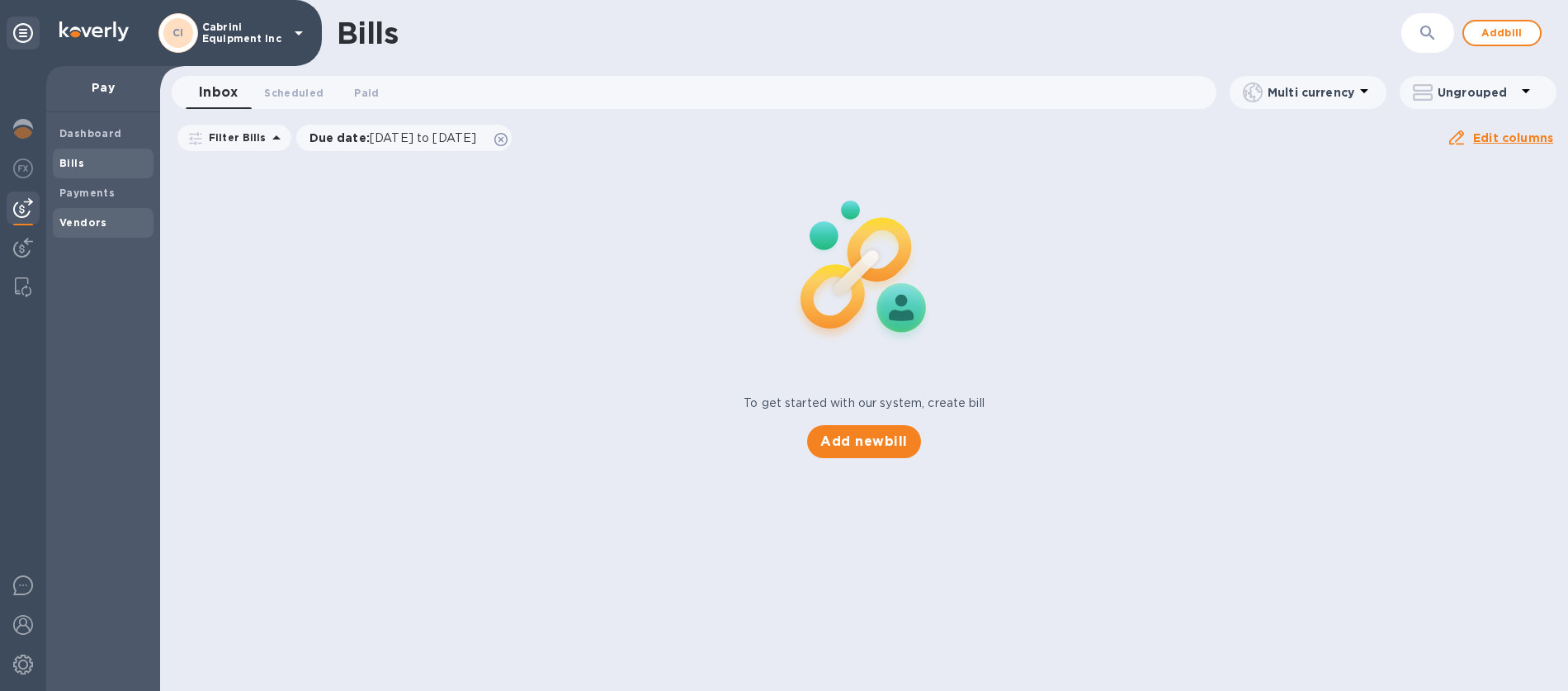
click at [82, 219] on b "Vendors" at bounding box center [83, 222] width 47 height 12
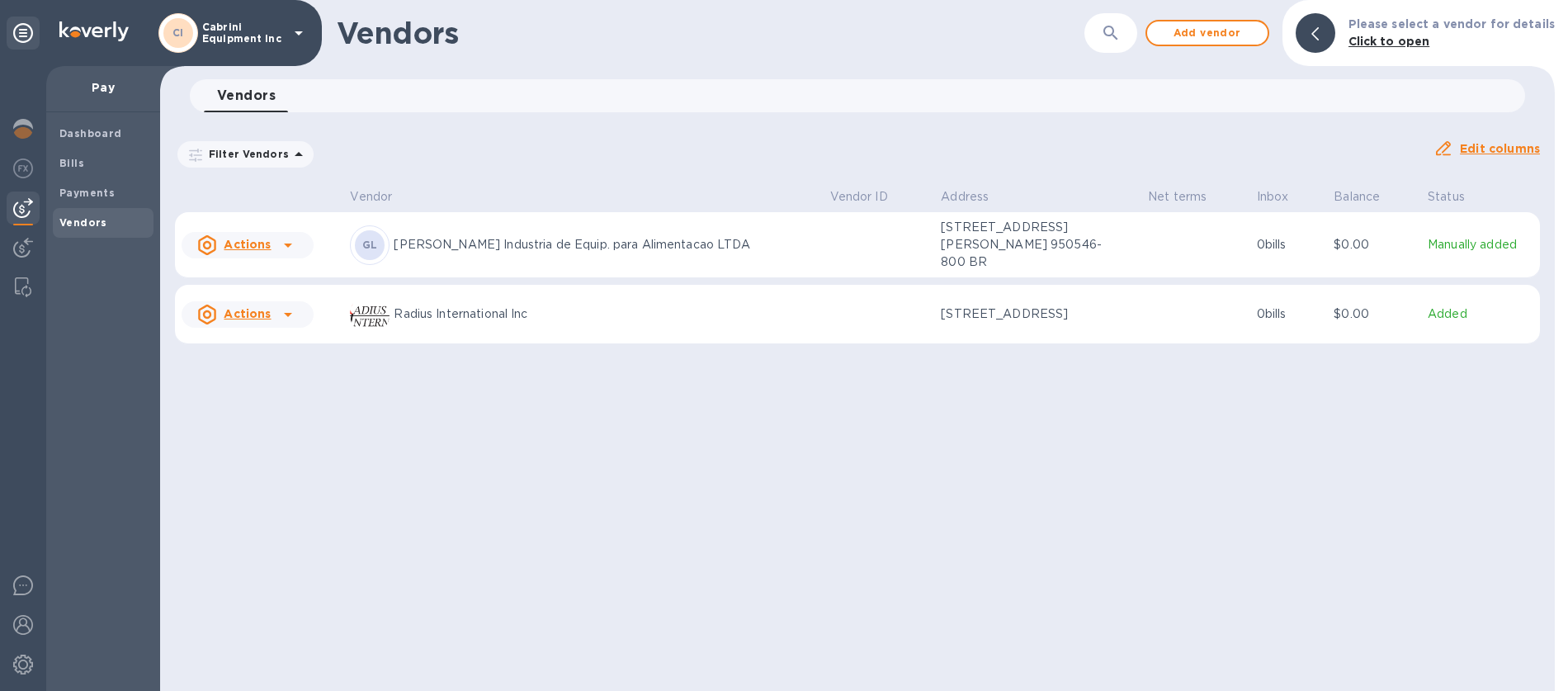
click at [251, 313] on u "Actions" at bounding box center [247, 314] width 47 height 13
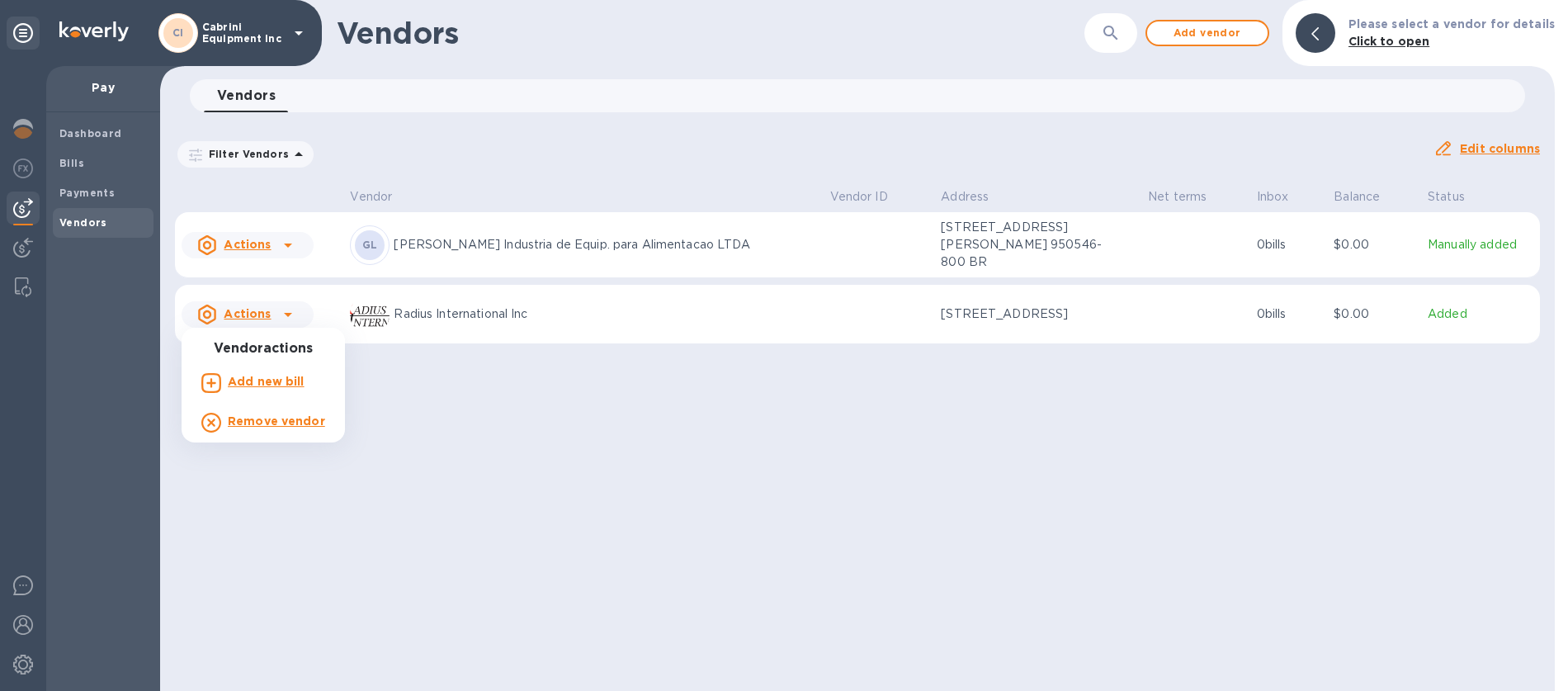
click at [258, 378] on b "Add new bill" at bounding box center [266, 381] width 76 height 13
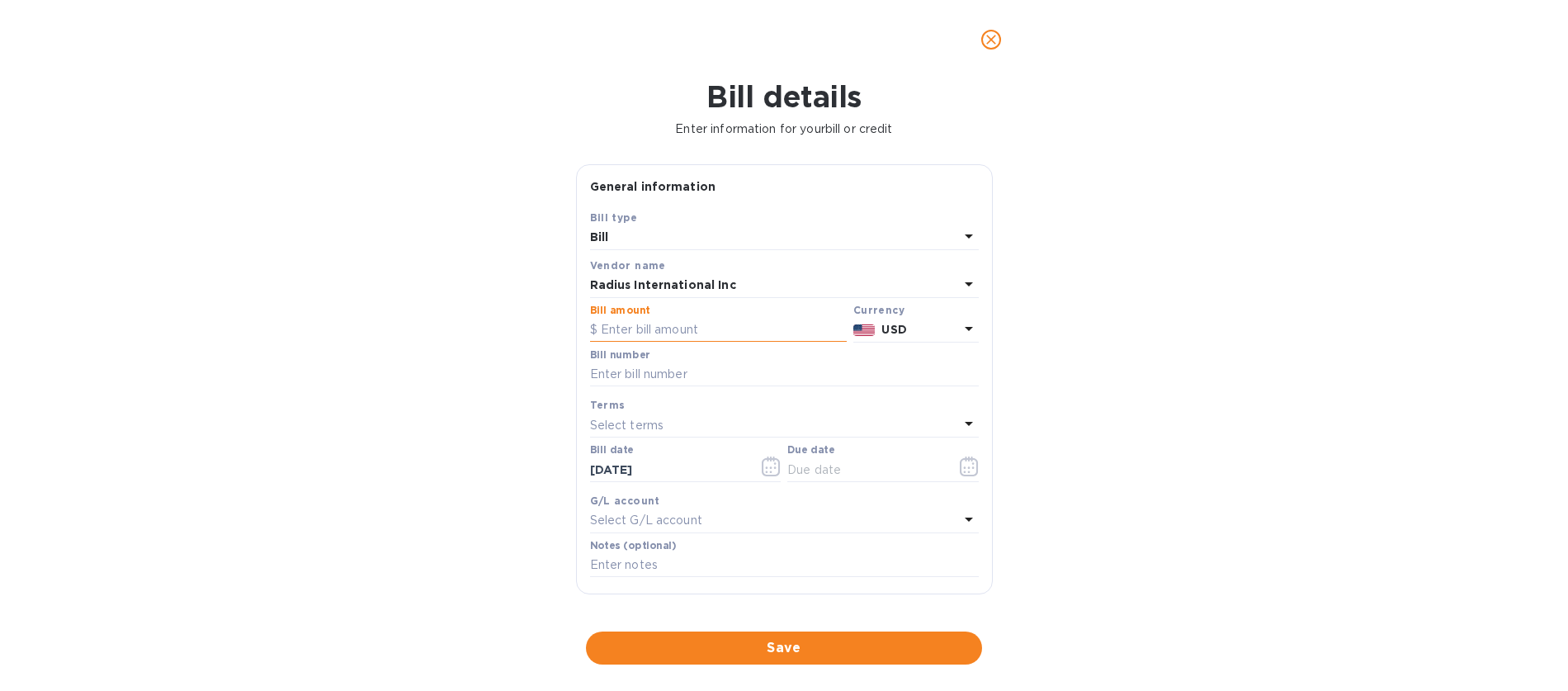
click at [649, 337] on input "text" at bounding box center [719, 330] width 257 height 25
type input "38,810.88"
click at [629, 369] on input "text" at bounding box center [784, 374] width 388 height 25
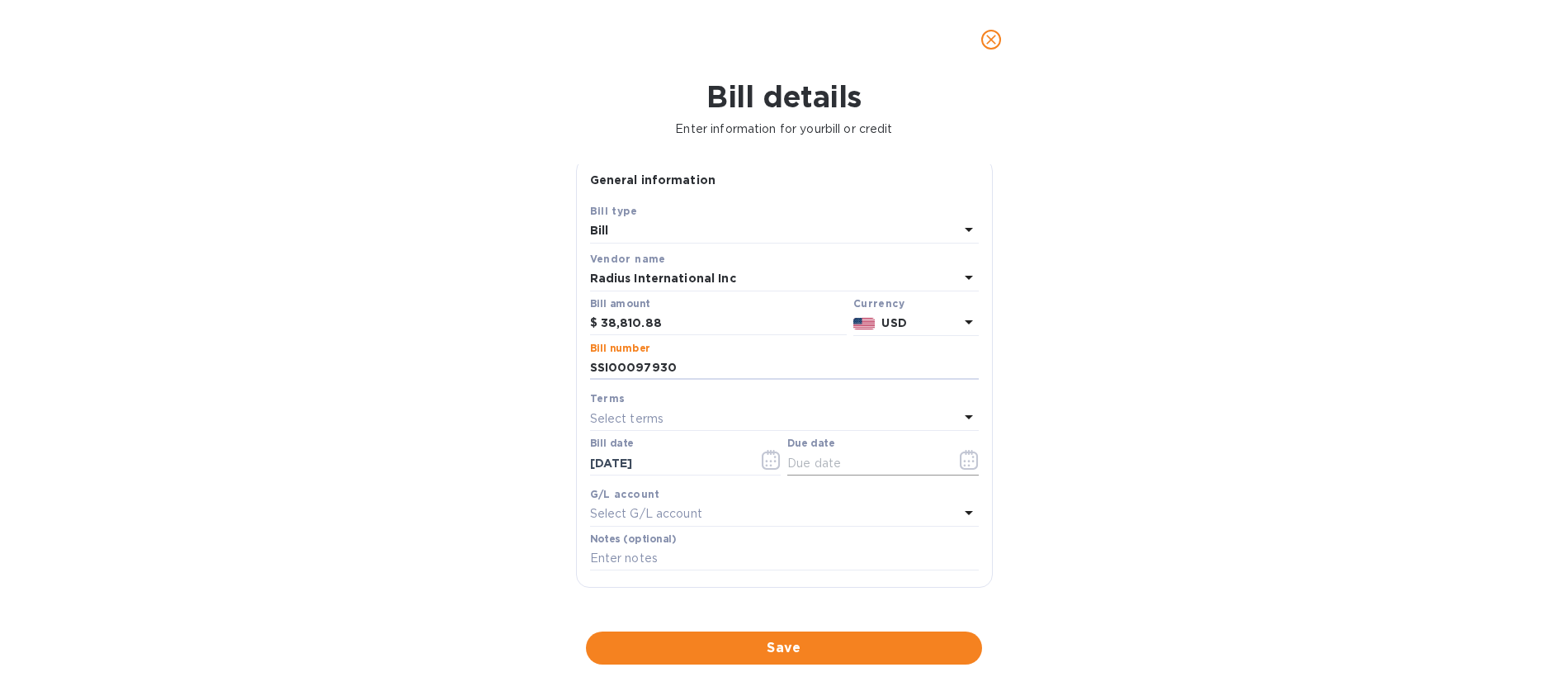
type input "SSI00097930"
click at [962, 459] on icon "button" at bounding box center [969, 459] width 19 height 20
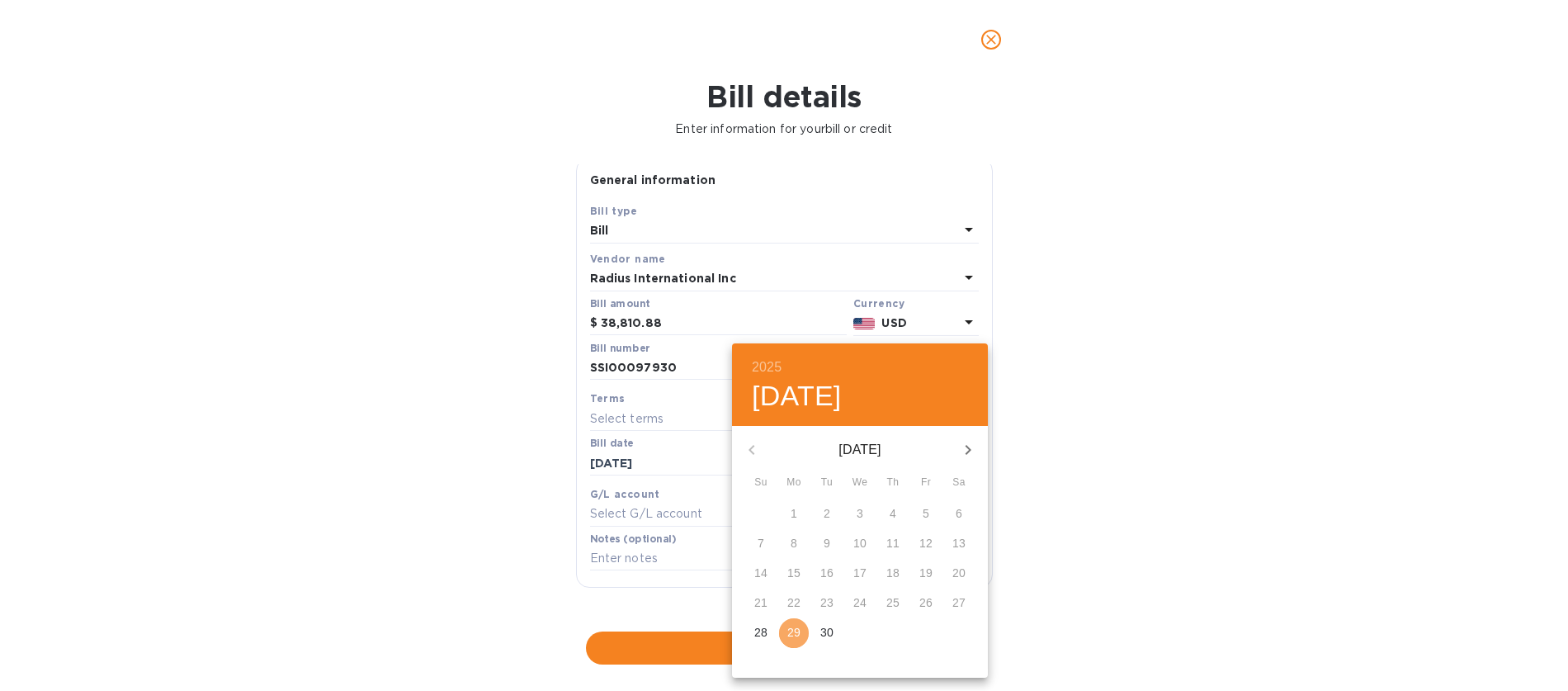
click at [793, 626] on p "29" at bounding box center [793, 632] width 13 height 17
type input "09/29/2025"
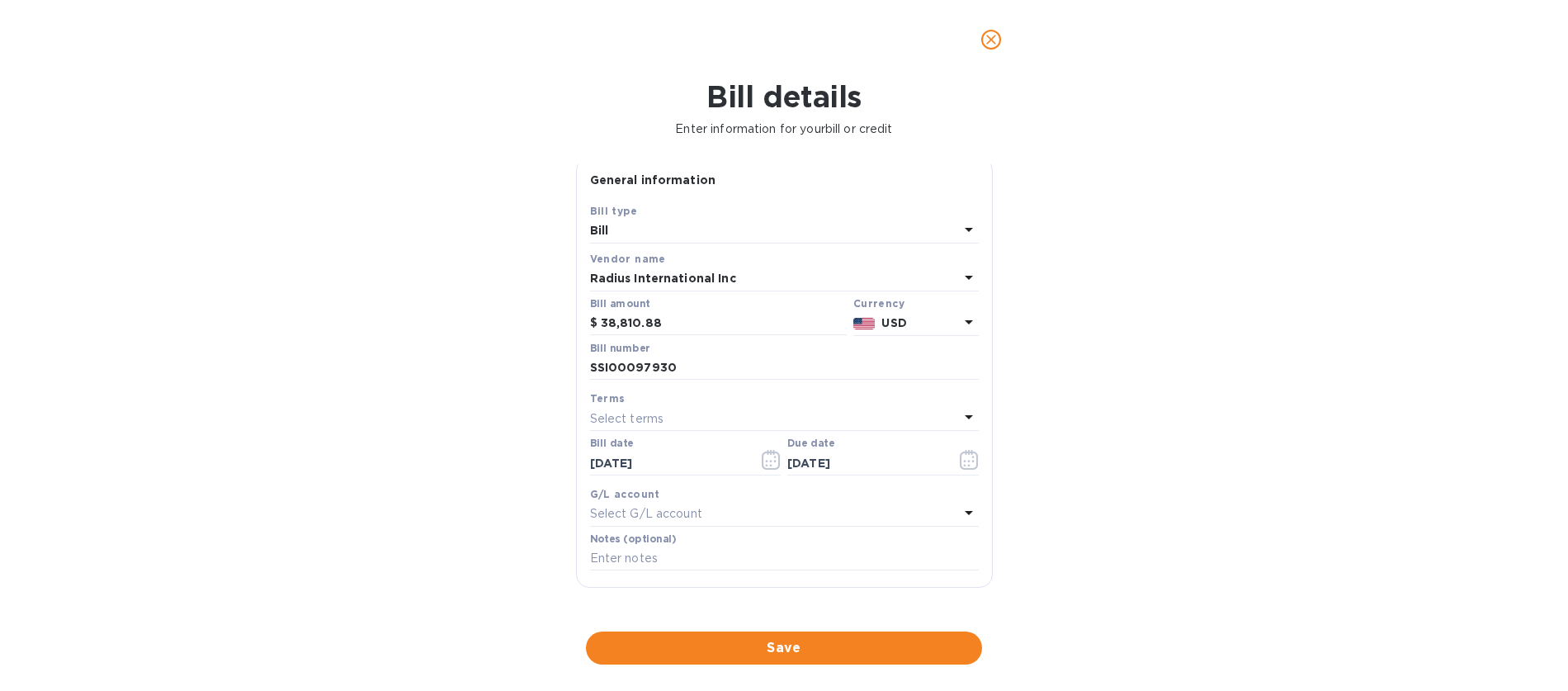
click at [965, 514] on icon at bounding box center [968, 512] width 8 height 4
click at [769, 502] on div "Accounts No options" at bounding box center [784, 582] width 388 height 161
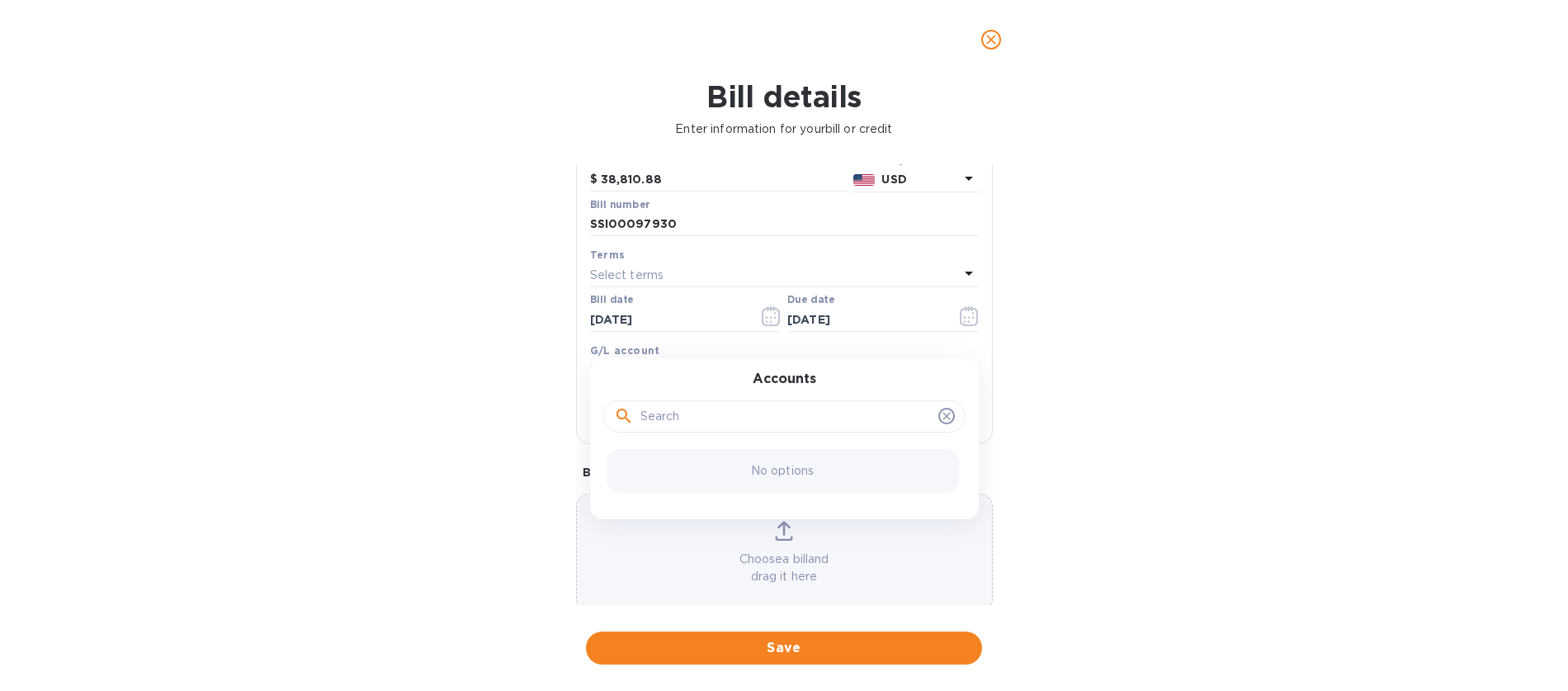
scroll to position [178, 0]
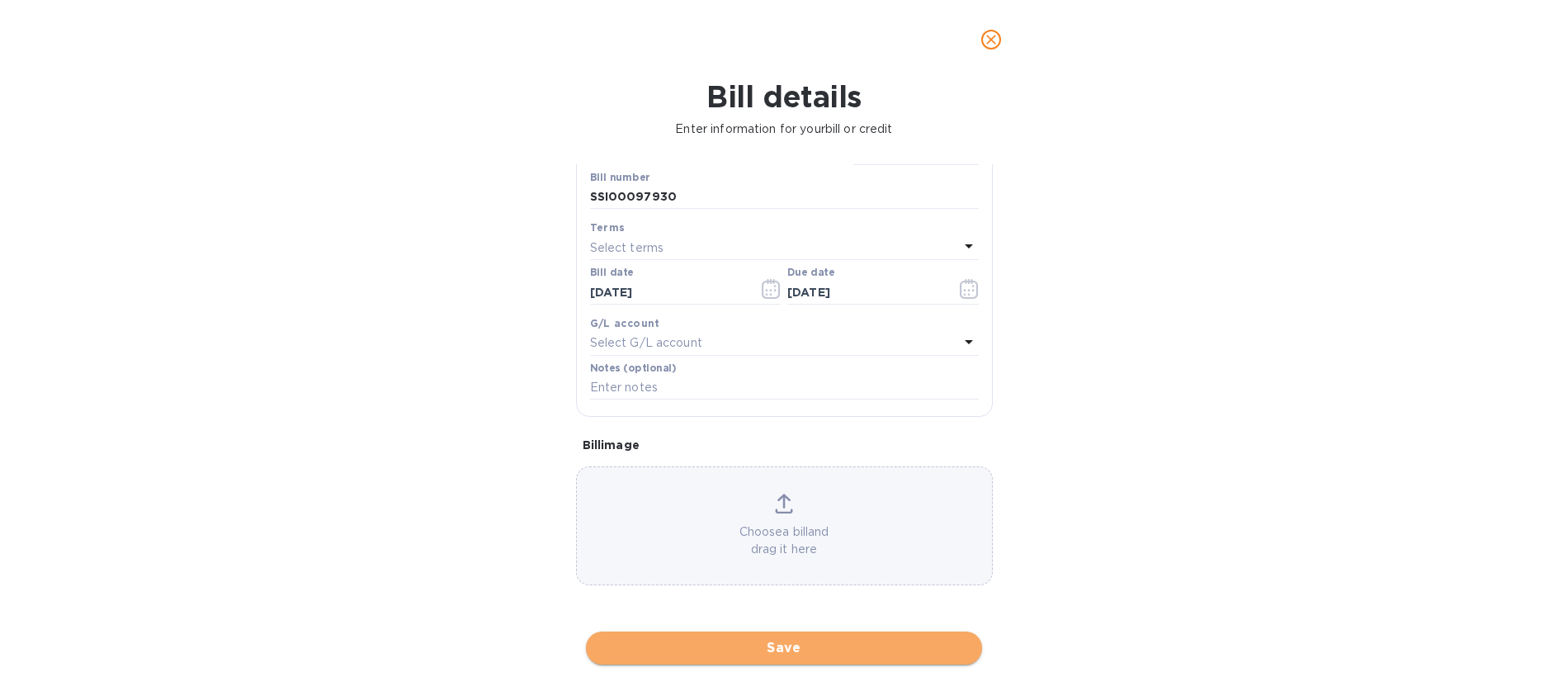
click at [785, 648] on span "Save" at bounding box center [783, 647] width 370 height 20
